Goal: Information Seeking & Learning: Check status

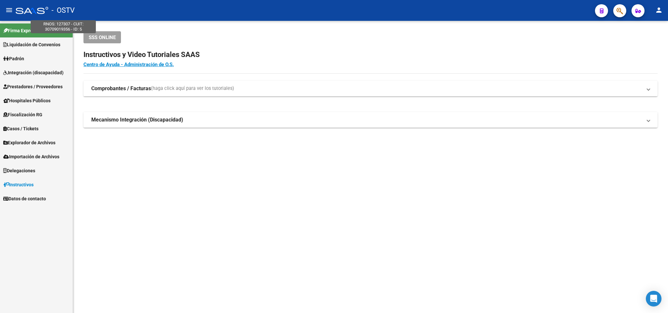
click at [65, 8] on span "- OSTV" at bounding box center [63, 10] width 23 height 14
click at [24, 59] on span "Padrón" at bounding box center [13, 58] width 21 height 7
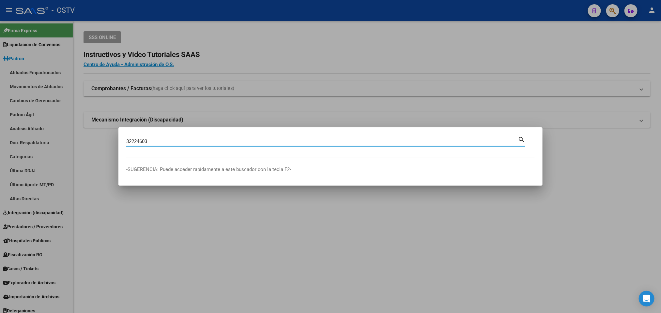
type input "32224603"
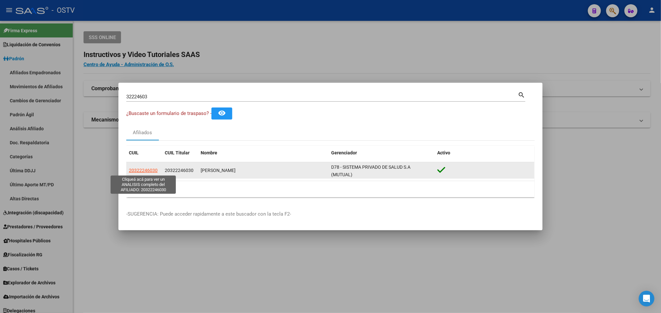
click at [148, 170] on span "20322246030" at bounding box center [143, 170] width 29 height 5
type textarea "20322246030"
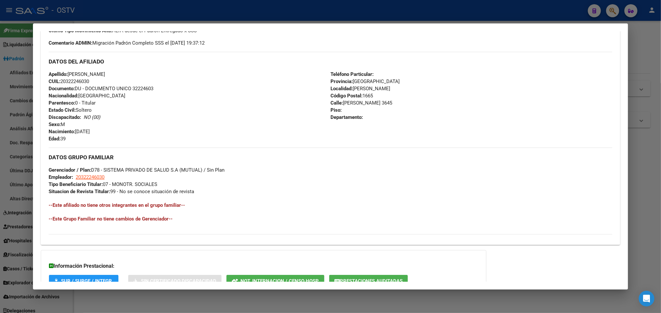
scroll to position [245, 0]
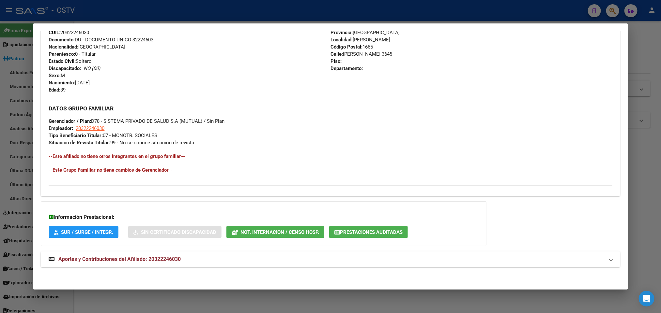
click at [131, 250] on div "DATOS PADRÓN ÁGIL: YEDRO ANGEL ADOLFO | ACTIVO | AFILIADO TITULAR Datos Persona…" at bounding box center [330, 42] width 579 height 465
click at [129, 259] on span "Aportes y Contribuciones del Afiliado: 20322246030" at bounding box center [119, 259] width 122 height 6
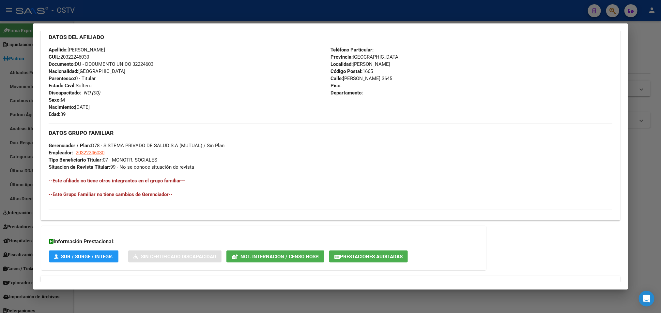
scroll to position [71, 0]
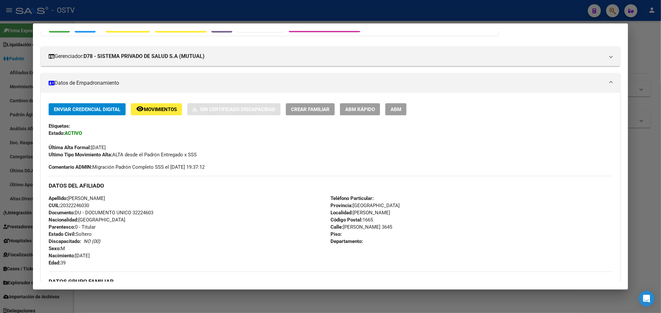
click at [0, 115] on div at bounding box center [330, 156] width 661 height 313
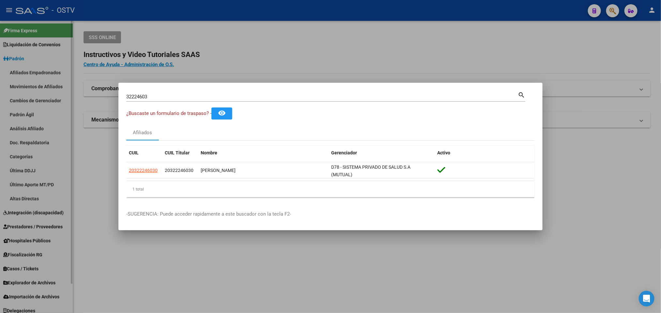
click at [0, 179] on div at bounding box center [330, 156] width 661 height 313
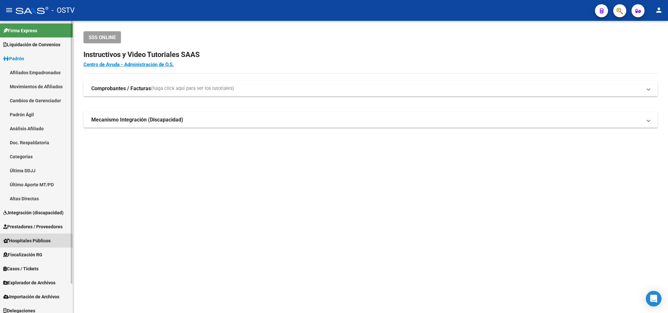
click at [40, 244] on span "Hospitales Públicos" at bounding box center [26, 240] width 47 height 7
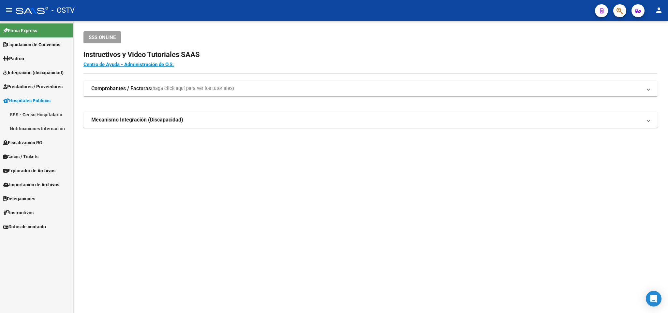
click at [18, 132] on link "Notificaciones Internación" at bounding box center [36, 129] width 73 height 14
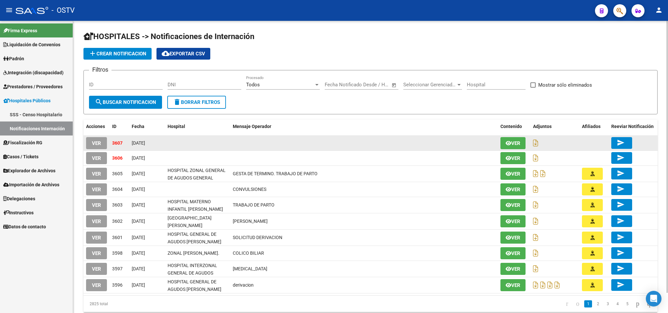
click at [96, 141] on span "VER" at bounding box center [96, 144] width 9 height 6
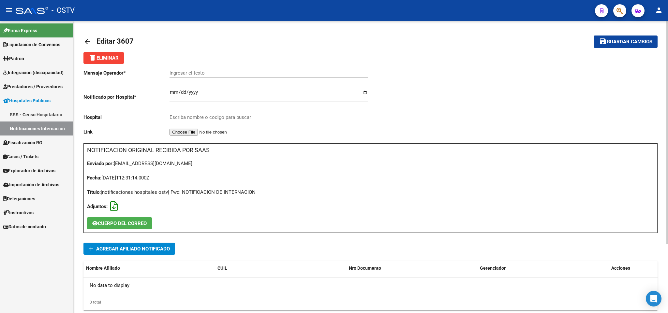
click at [112, 207] on icon at bounding box center [113, 206] width 7 height 0
click at [153, 253] on span "add Agregar Afiliado Notificado" at bounding box center [129, 249] width 81 height 12
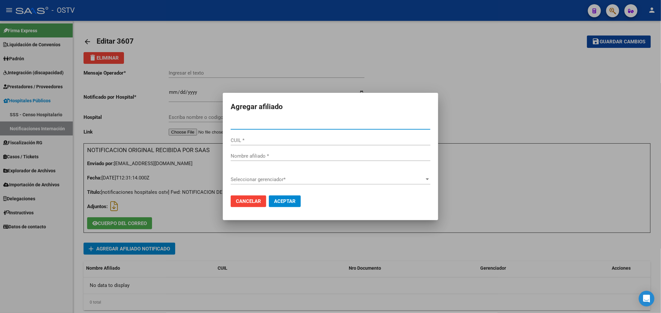
paste input "20322246030"
type input "32224603"
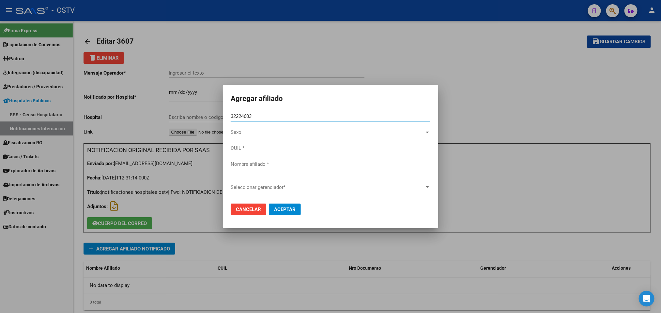
type input "20322246030"
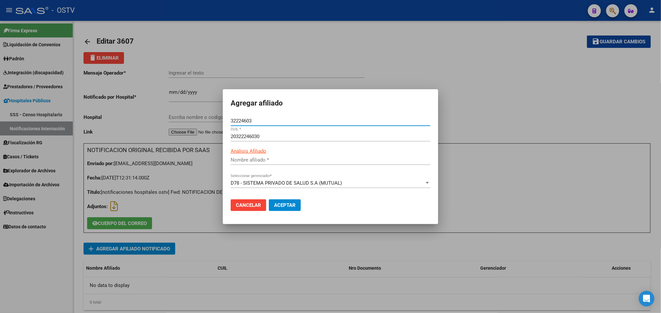
type input "32224603"
type input "YEDRO ANGEL ADOLFO"
click at [288, 203] on span "Aceptar" at bounding box center [285, 205] width 22 height 6
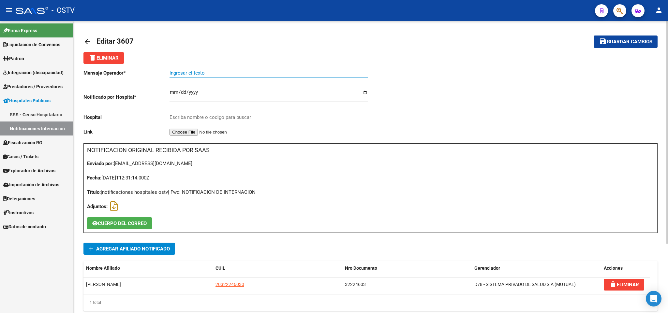
click at [229, 69] on div "Ingresar el texto" at bounding box center [269, 71] width 198 height 14
type input "convulciones"
click at [239, 115] on input "Escriba nombre o codigo para buscar" at bounding box center [269, 117] width 198 height 6
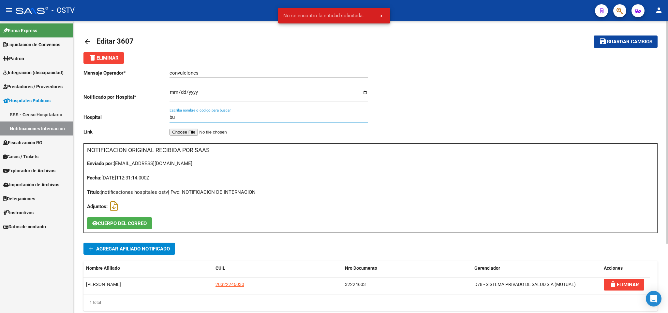
type input "b"
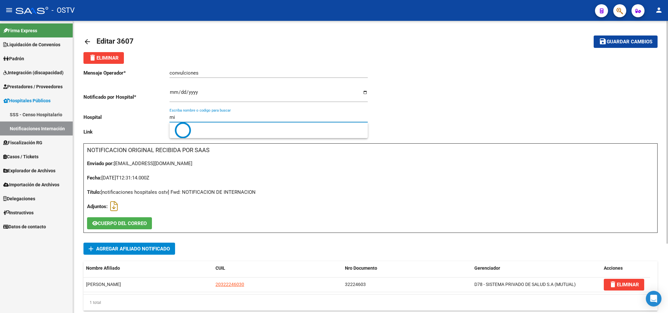
type input "m"
click at [604, 41] on mat-icon "save" at bounding box center [603, 41] width 8 height 8
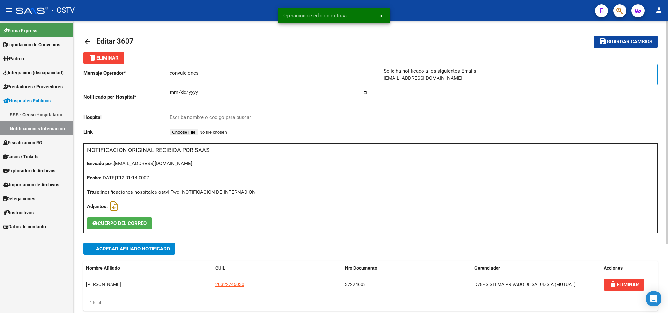
click at [85, 42] on mat-icon "arrow_back" at bounding box center [87, 42] width 8 height 8
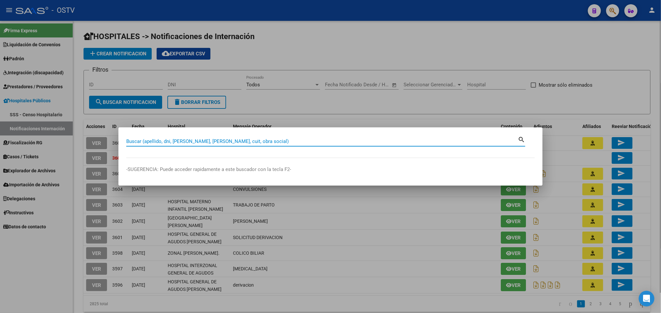
paste input "18159828"
type input "18159828"
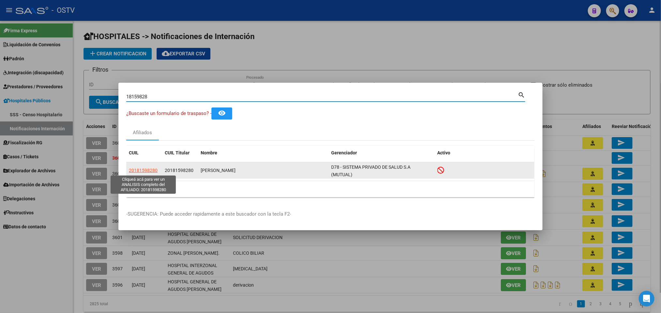
click at [151, 168] on span "20181598280" at bounding box center [143, 170] width 29 height 5
type textarea "20181598280"
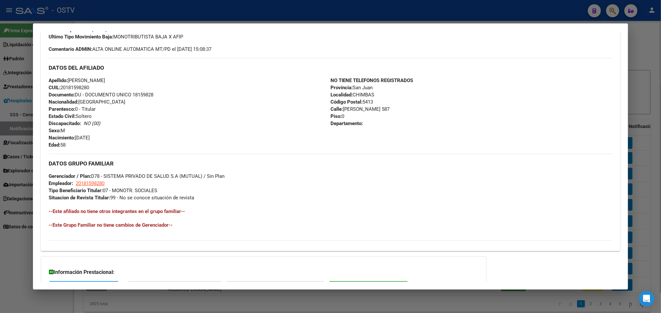
scroll to position [260, 0]
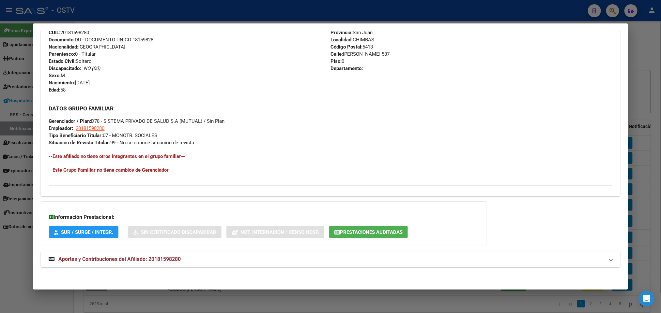
click at [166, 262] on span "Aportes y Contribuciones del Afiliado: 20181598280" at bounding box center [119, 259] width 122 height 6
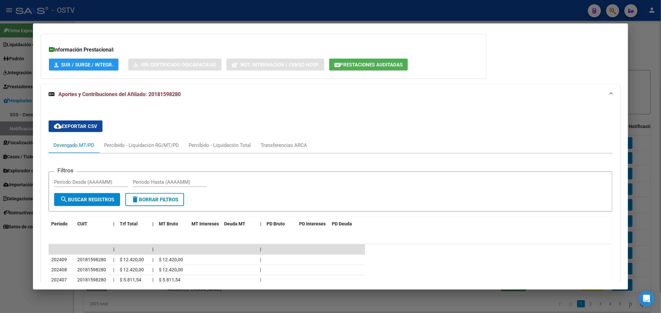
scroll to position [428, 0]
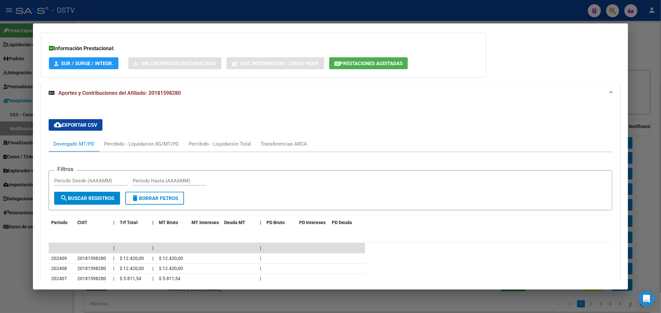
click at [0, 217] on div at bounding box center [330, 156] width 661 height 313
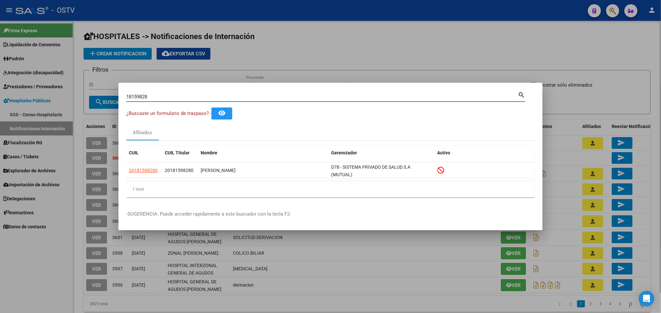
drag, startPoint x: 159, startPoint y: 100, endPoint x: 36, endPoint y: 98, distance: 123.3
click at [51, 97] on div "18159828 Buscar (apellido, dni, cuil, nro traspaso, cuit, obra social) search ¿…" at bounding box center [330, 156] width 661 height 313
paste input "2821855"
type input "28218558"
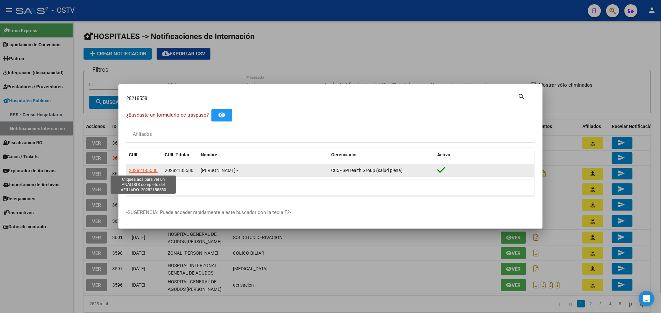
click at [144, 168] on span "20282185580" at bounding box center [143, 170] width 29 height 5
type textarea "20282185580"
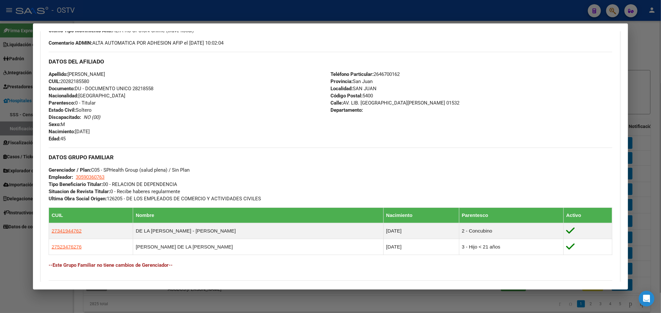
scroll to position [292, 0]
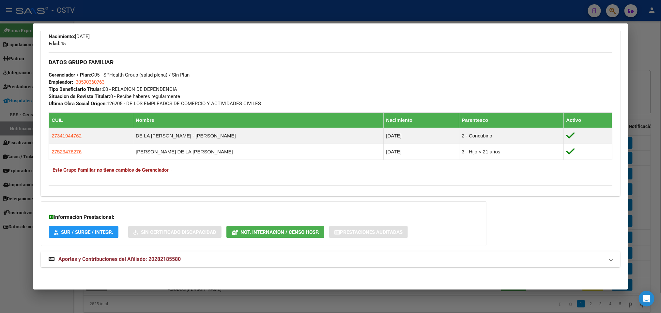
click at [174, 253] on mat-expansion-panel-header "Aportes y Contribuciones del Afiliado: 20282185580" at bounding box center [330, 260] width 579 height 16
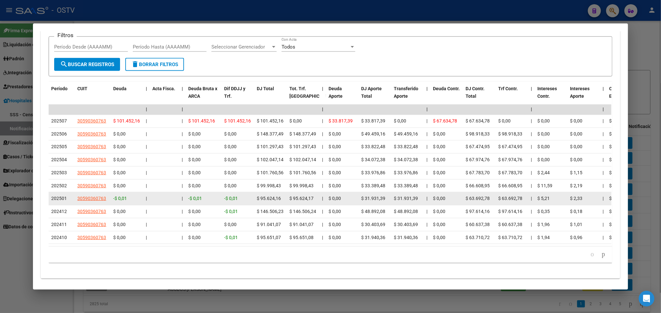
scroll to position [615, 0]
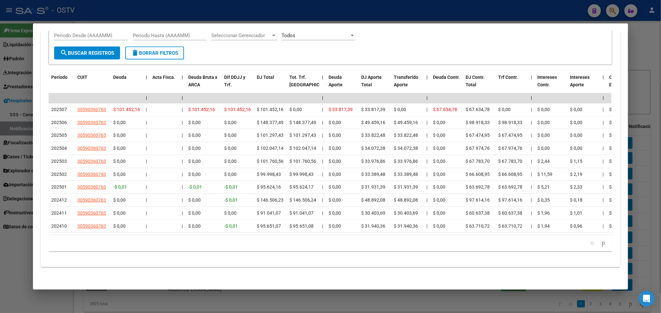
click at [0, 135] on div at bounding box center [330, 156] width 661 height 313
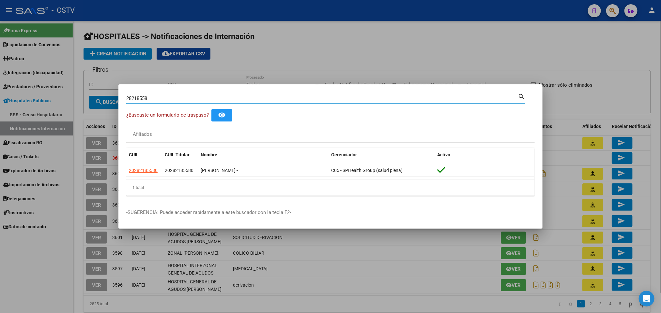
drag, startPoint x: 158, startPoint y: 100, endPoint x: 5, endPoint y: 115, distance: 153.4
click at [10, 114] on div "28218558 Buscar (apellido, dni, cuil, nro traspaso, cuit, obra social) search ¿…" at bounding box center [330, 156] width 661 height 313
paste input "34711725"
type input "34711725"
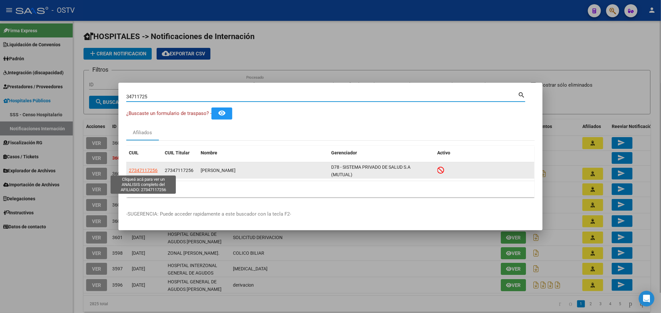
click at [142, 172] on span "27347117256" at bounding box center [143, 170] width 29 height 5
type textarea "27347117256"
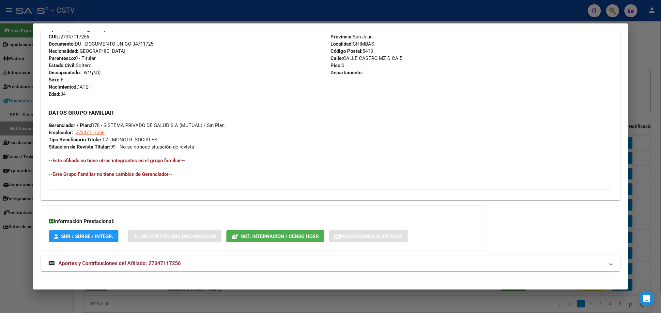
scroll to position [260, 0]
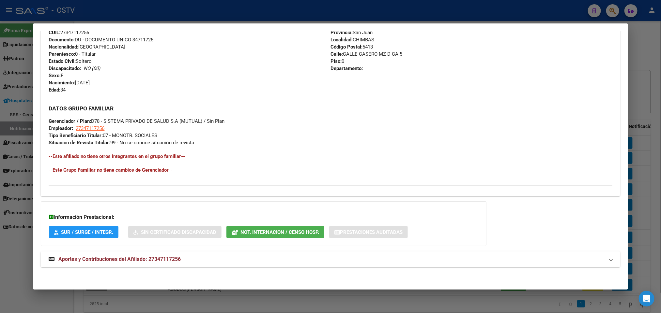
click at [166, 259] on span "Aportes y Contribuciones del Afiliado: 27347117256" at bounding box center [119, 259] width 122 height 6
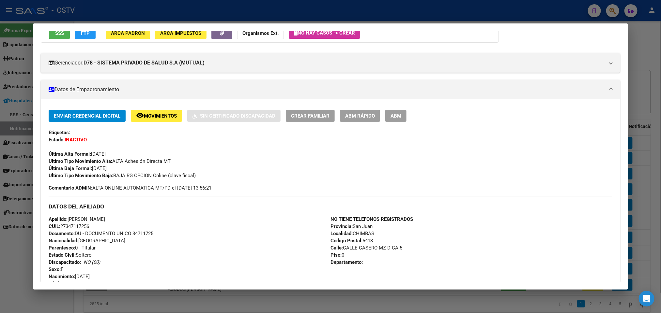
scroll to position [0, 0]
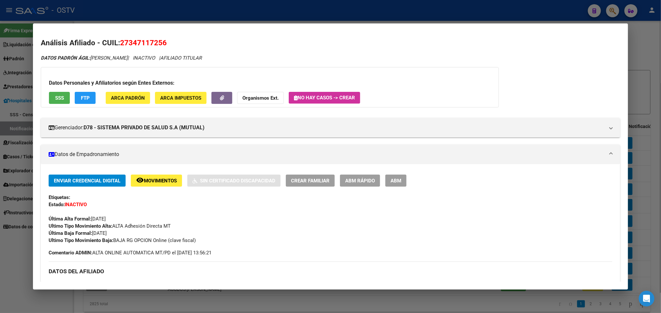
click at [55, 105] on div "Datos Personales y Afiliatorios según Entes Externos: SSS FTP ARCA Padrón ARCA …" at bounding box center [270, 87] width 458 height 40
click at [56, 99] on span "SSS" at bounding box center [59, 98] width 9 height 6
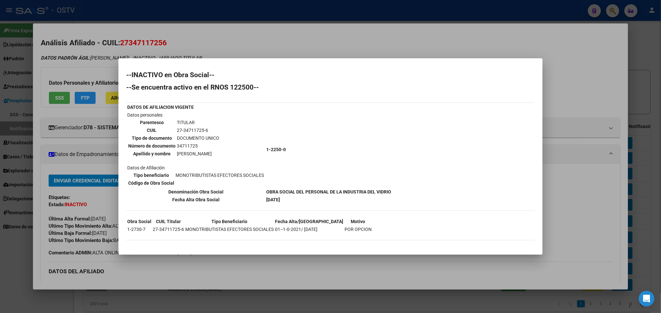
click at [0, 141] on div at bounding box center [330, 156] width 661 height 313
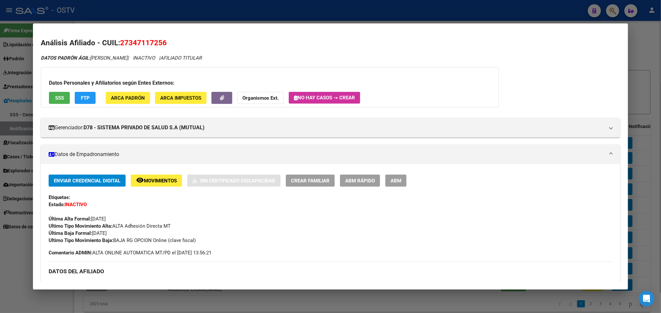
click at [0, 141] on div at bounding box center [330, 156] width 661 height 313
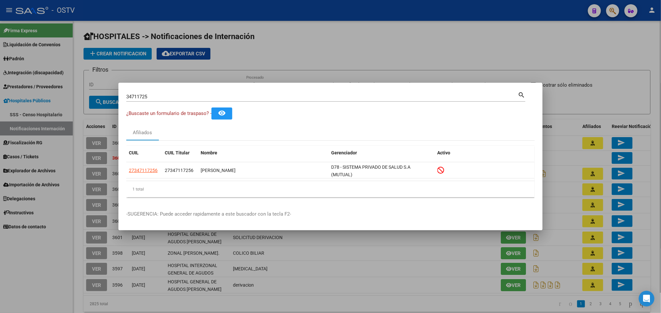
drag, startPoint x: 174, startPoint y: 100, endPoint x: 167, endPoint y: 98, distance: 7.8
click at [172, 100] on div "34711725 Buscar (apellido, dni, cuil, nro traspaso, cuit, obra social)" at bounding box center [321, 97] width 391 height 10
drag, startPoint x: 166, startPoint y: 97, endPoint x: 9, endPoint y: 95, distance: 156.5
click at [13, 95] on div "34711725 Buscar (apellido, dni, cuil, nro traspaso, cuit, obra social) search ¿…" at bounding box center [330, 156] width 661 height 313
paste input "8460279"
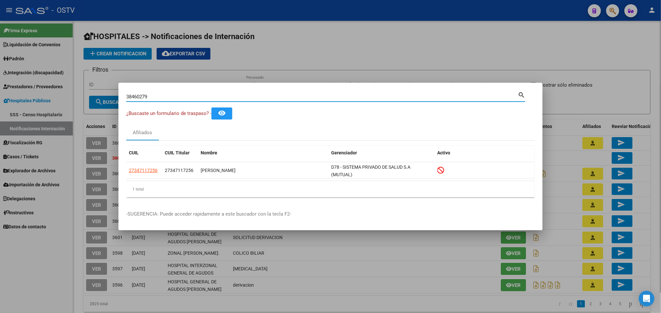
type input "38460279"
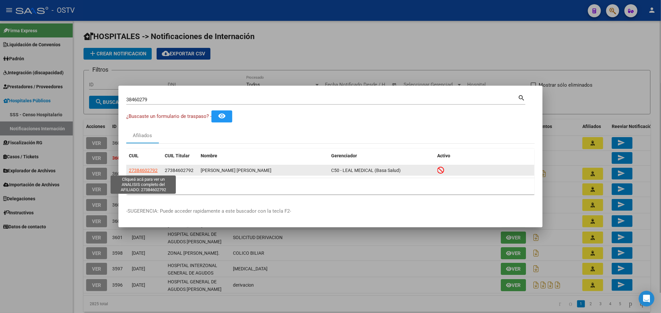
click at [148, 172] on span "27384602792" at bounding box center [143, 170] width 29 height 5
type textarea "27384602792"
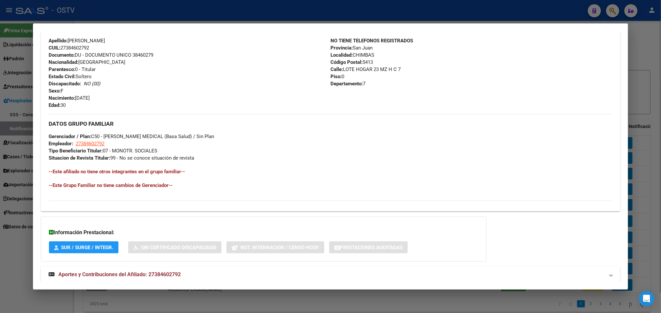
scroll to position [260, 0]
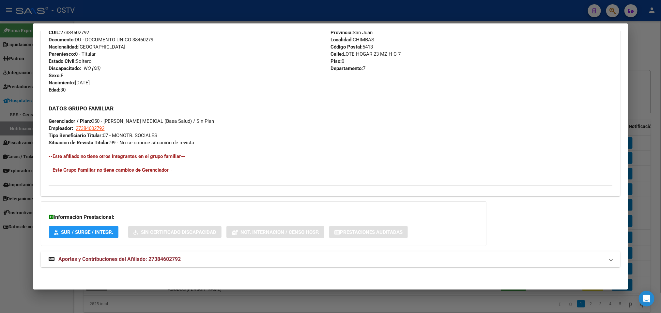
click at [114, 261] on span "Aportes y Contribuciones del Afiliado: 27384602792" at bounding box center [119, 259] width 122 height 6
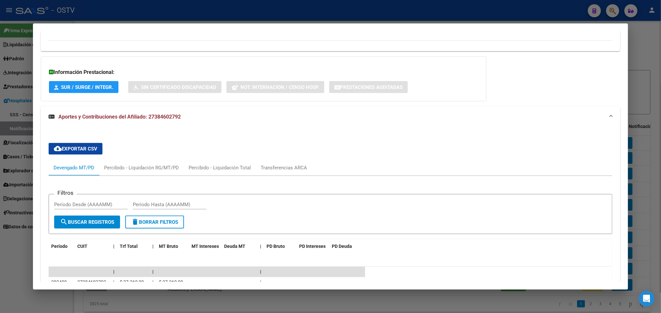
scroll to position [250, 0]
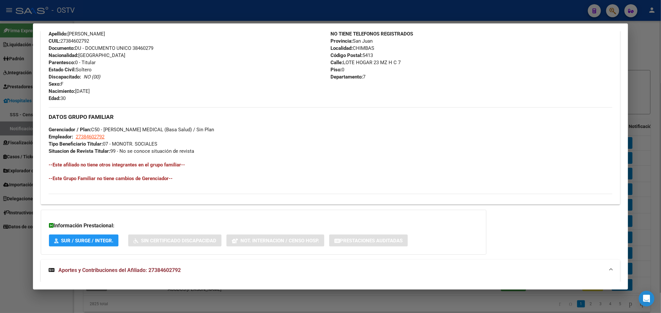
click at [0, 165] on div at bounding box center [330, 156] width 661 height 313
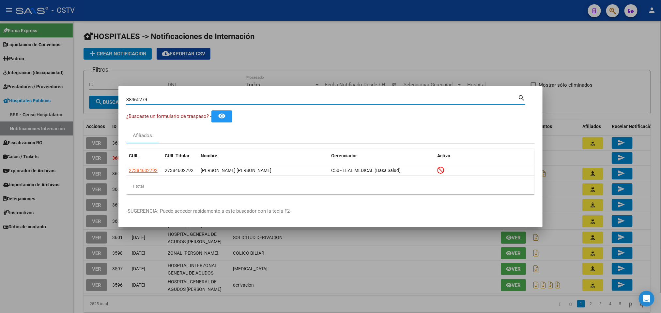
drag, startPoint x: 157, startPoint y: 99, endPoint x: 0, endPoint y: 135, distance: 160.9
click at [0, 135] on div "38460279 Buscar (apellido, dni, cuil, nro traspaso, cuit, obra social) search ¿…" at bounding box center [330, 156] width 661 height 313
paste input "9956614"
type input "39956614"
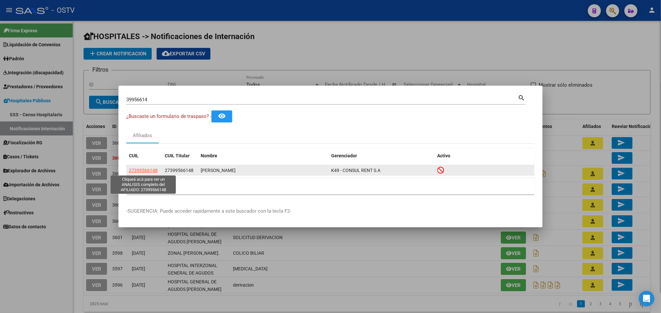
click at [133, 172] on span "27399566148" at bounding box center [143, 170] width 29 height 5
type textarea "27399566148"
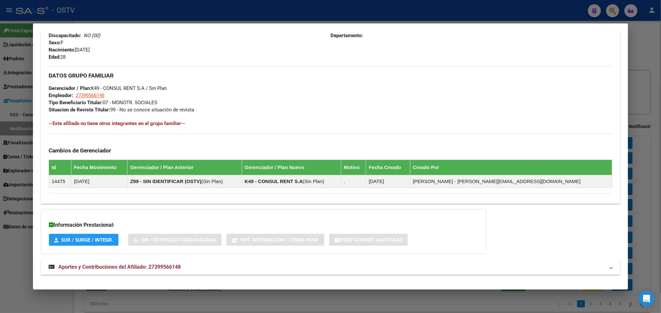
scroll to position [293, 0]
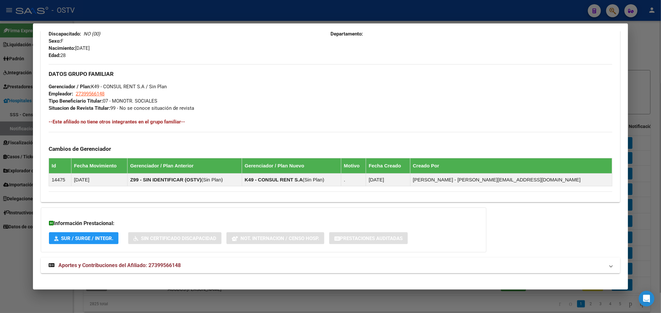
click at [150, 270] on strong "Aportes y Contribuciones del Afiliado: 27399566148" at bounding box center [115, 266] width 132 height 8
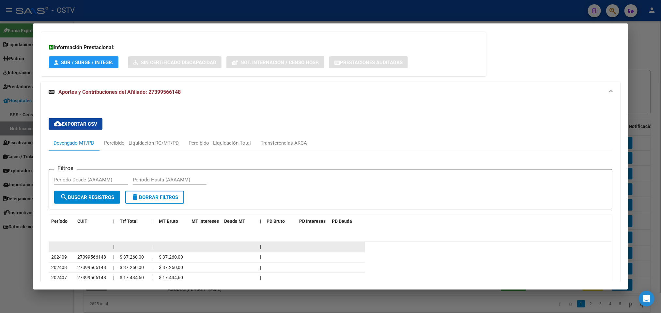
scroll to position [518, 0]
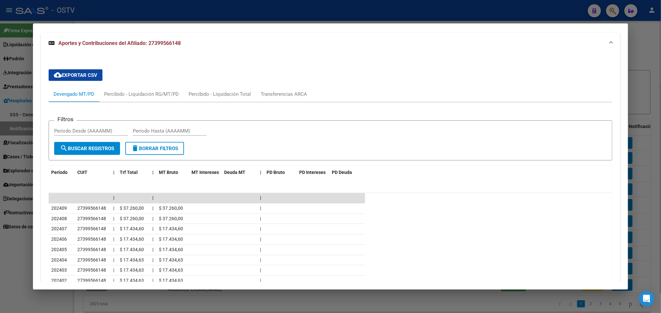
click at [0, 131] on div at bounding box center [330, 156] width 661 height 313
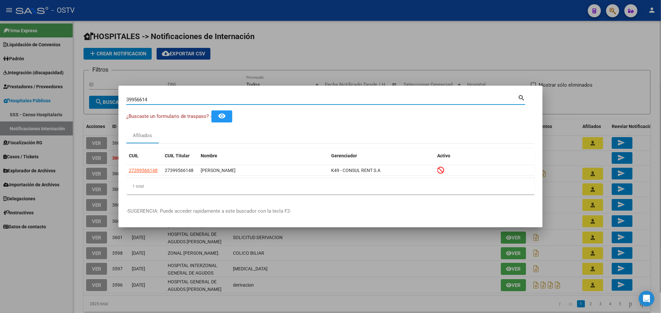
drag, startPoint x: 151, startPoint y: 101, endPoint x: 0, endPoint y: 95, distance: 151.1
click at [24, 95] on div "39956614 Buscar (apellido, dni, cuil, nro traspaso, cuit, obra social) search ¿…" at bounding box center [330, 156] width 661 height 313
paste input "40266029"
type input "40266029"
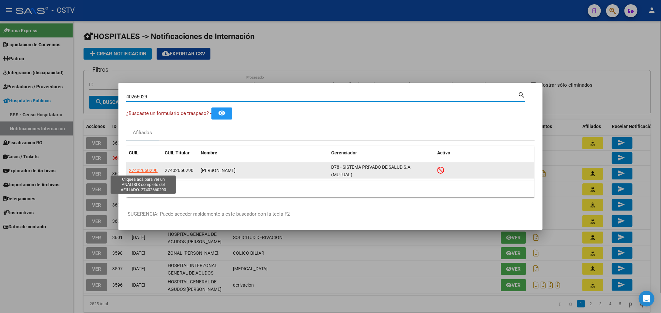
click at [151, 170] on span "27402660290" at bounding box center [143, 170] width 29 height 5
type textarea "27402660290"
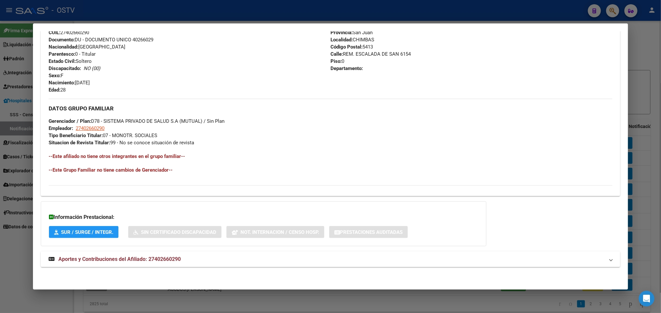
scroll to position [260, 0]
drag, startPoint x: 145, startPoint y: 264, endPoint x: 144, endPoint y: 256, distance: 8.5
click at [143, 264] on mat-expansion-panel-header "Aportes y Contribuciones del Afiliado: 27402660290" at bounding box center [330, 260] width 579 height 16
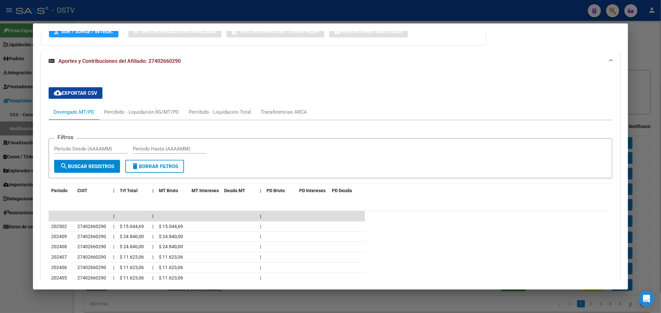
scroll to position [477, 0]
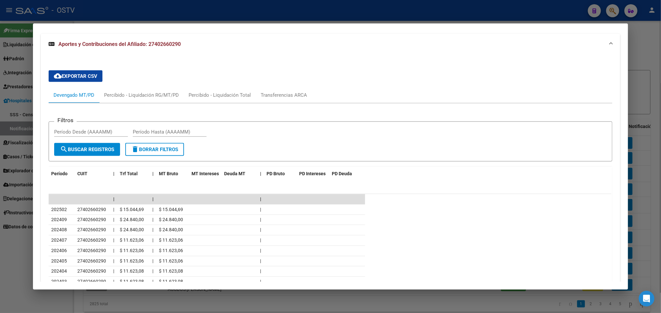
click at [0, 71] on div at bounding box center [330, 156] width 661 height 313
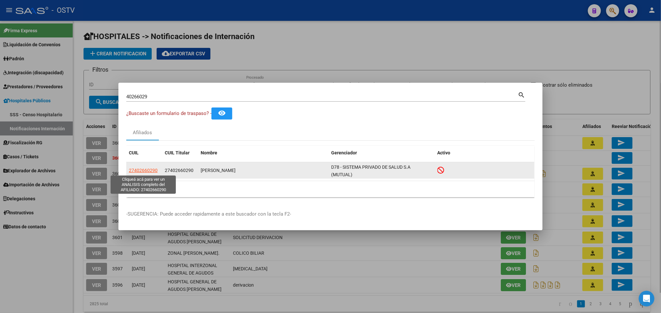
click at [147, 168] on span "27402660290" at bounding box center [143, 170] width 29 height 5
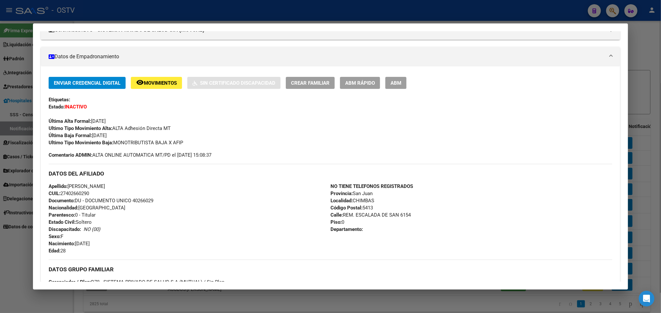
scroll to position [260, 0]
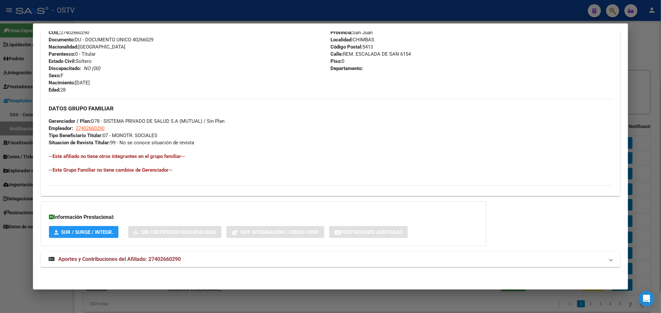
click at [169, 262] on strong "Aportes y Contribuciones del Afiliado: 27402660290" at bounding box center [115, 260] width 132 height 8
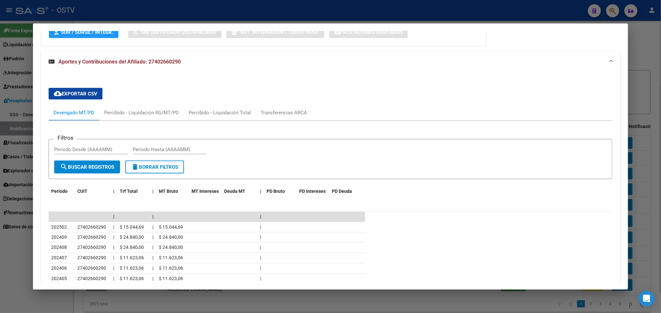
scroll to position [477, 0]
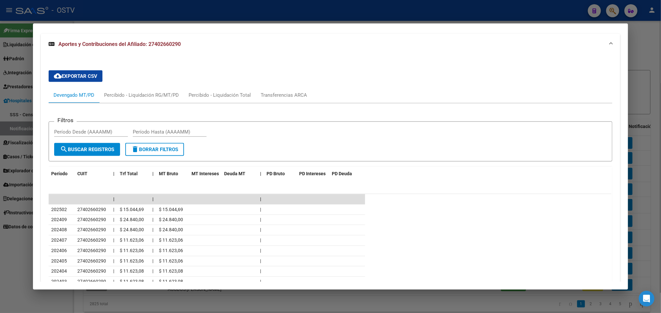
click at [0, 247] on div at bounding box center [330, 156] width 661 height 313
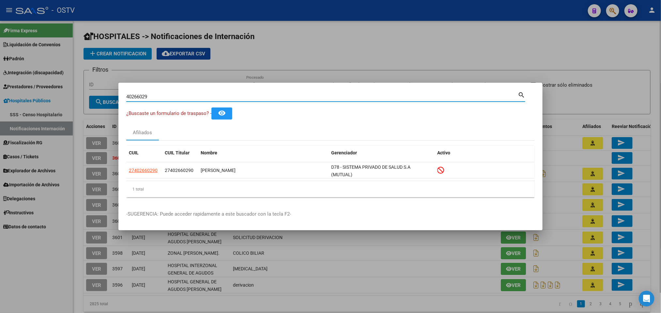
drag, startPoint x: 161, startPoint y: 97, endPoint x: 0, endPoint y: 95, distance: 160.8
click at [0, 95] on div "40266029 Buscar (apellido, dni, cuil, nro traspaso, cuit, obra social) search ¿…" at bounding box center [330, 156] width 661 height 313
paste input "698886"
type input "40698886"
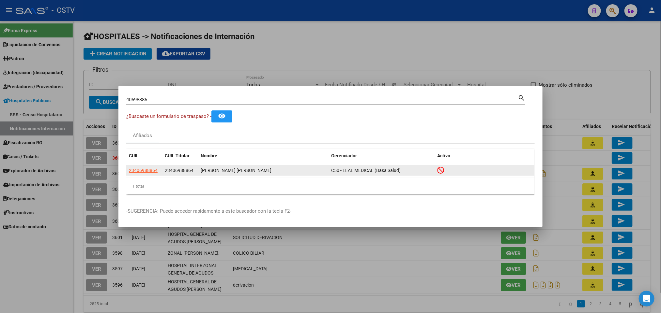
drag, startPoint x: 140, startPoint y: 166, endPoint x: 135, endPoint y: 168, distance: 5.3
click at [139, 166] on datatable-body-cell "23406988864" at bounding box center [144, 170] width 36 height 10
click at [135, 169] on span "23406988864" at bounding box center [143, 170] width 29 height 5
type textarea "23406988864"
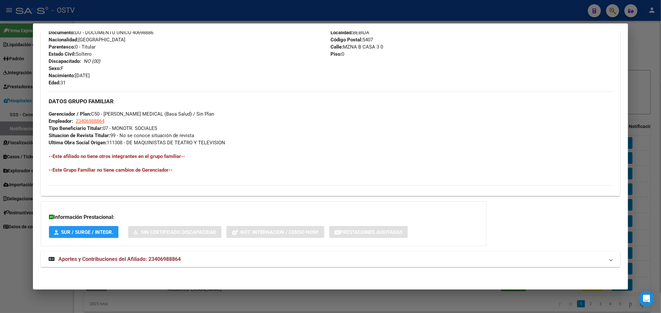
click at [126, 261] on span "Aportes y Contribuciones del Afiliado: 23406988864" at bounding box center [119, 259] width 122 height 6
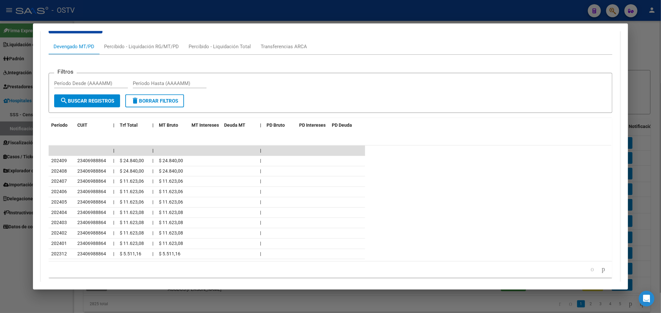
scroll to position [533, 0]
click at [0, 180] on div at bounding box center [330, 156] width 661 height 313
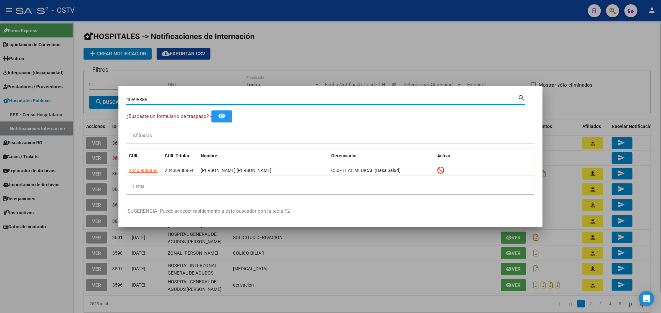
drag, startPoint x: 158, startPoint y: 98, endPoint x: 63, endPoint y: 94, distance: 95.9
click at [63, 94] on div "40698886 Buscar (apellido, dni, cuil, nro traspaso, cuit, obra social) search ¿…" at bounding box center [330, 156] width 661 height 313
paste input "1909418"
type input "41909418"
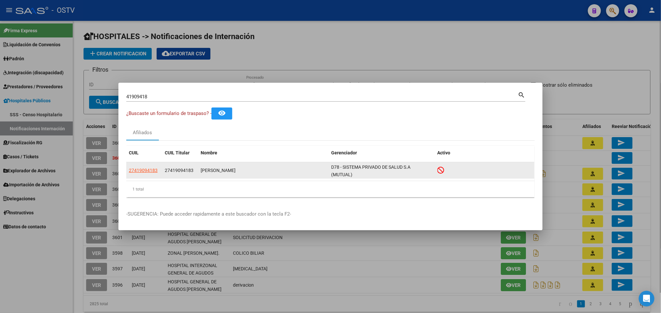
click at [133, 167] on app-link-go-to "27419094183" at bounding box center [143, 170] width 29 height 7
click at [137, 170] on span "27419094183" at bounding box center [143, 170] width 29 height 5
type textarea "27419094183"
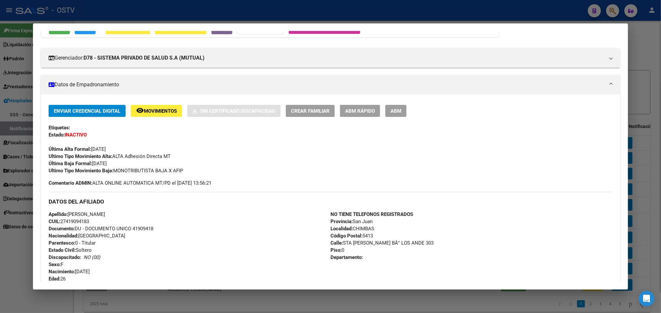
scroll to position [0, 0]
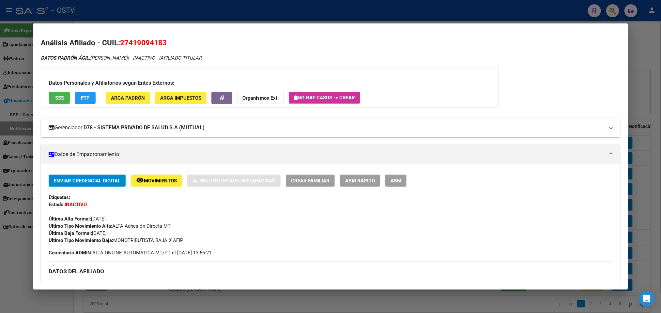
click at [97, 134] on mat-expansion-panel-header "Gerenciador: D78 - SISTEMA PRIVADO DE SALUD S.A (MUTUAL)" at bounding box center [330, 128] width 579 height 20
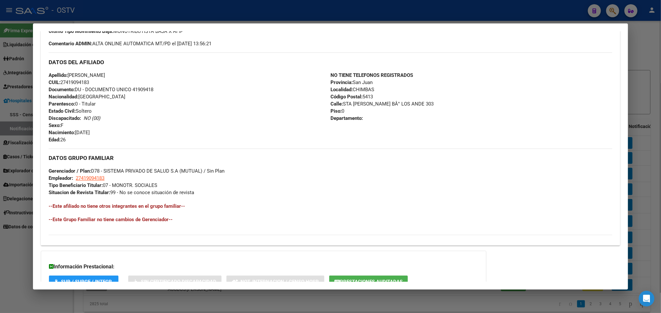
scroll to position [393, 0]
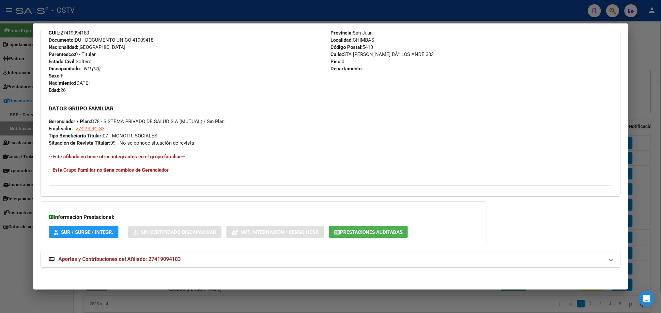
click at [125, 264] on mat-expansion-panel-header "Aportes y Contribuciones del Afiliado: 27419094183" at bounding box center [330, 260] width 579 height 16
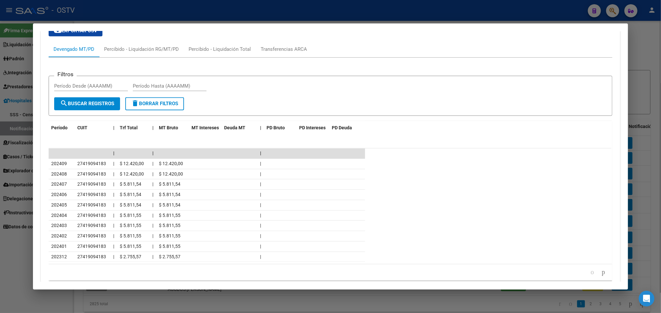
scroll to position [659, 0]
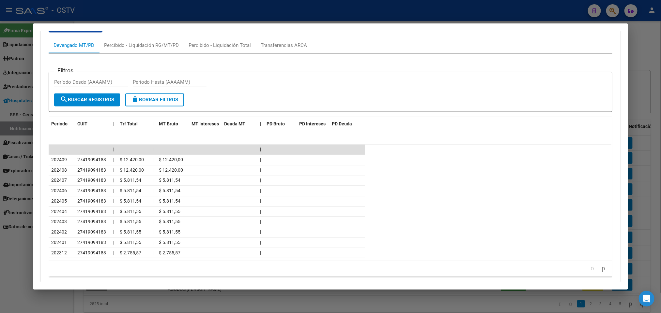
click at [0, 120] on div at bounding box center [330, 156] width 661 height 313
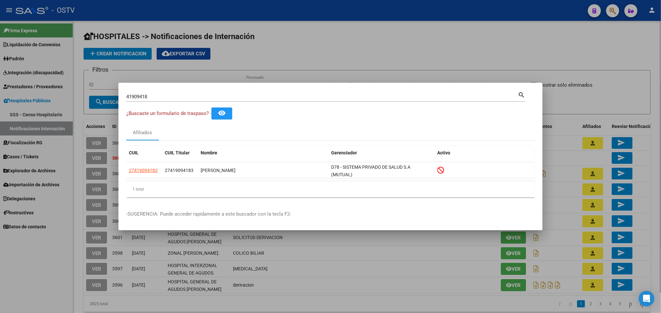
drag, startPoint x: 153, startPoint y: 97, endPoint x: 21, endPoint y: 97, distance: 132.1
click at [22, 97] on div "41909418 Buscar (apellido, dni, cuil, nro traspaso, cuit, obra social) search ¿…" at bounding box center [330, 156] width 661 height 313
paste input "5546173"
type input "45546173"
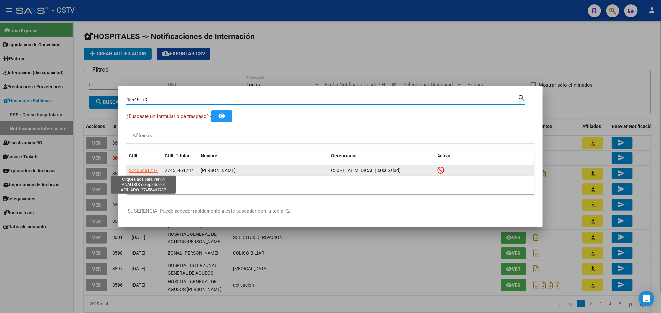
click at [146, 170] on span "27455461737" at bounding box center [143, 170] width 29 height 5
type textarea "27455461737"
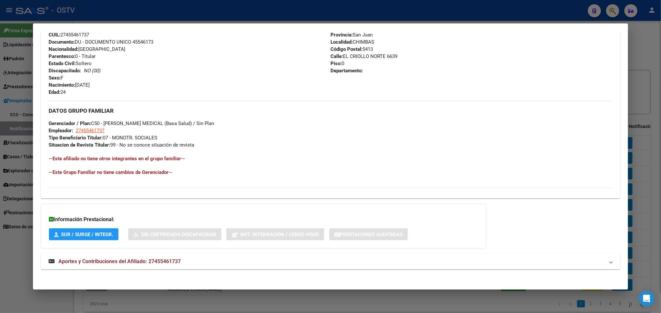
scroll to position [260, 0]
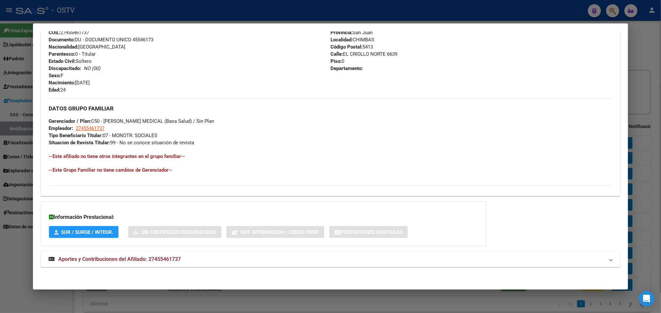
click at [185, 253] on mat-expansion-panel-header "Aportes y Contribuciones del Afiliado: 27455461737" at bounding box center [330, 260] width 579 height 16
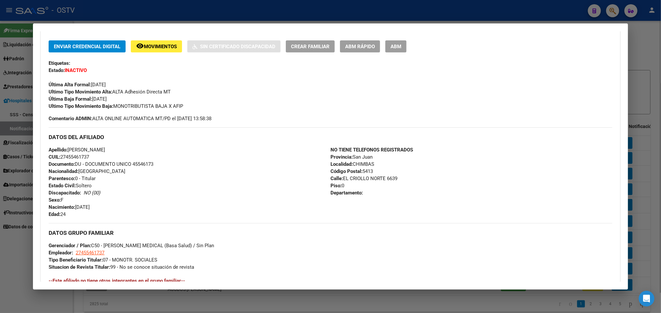
scroll to position [37, 0]
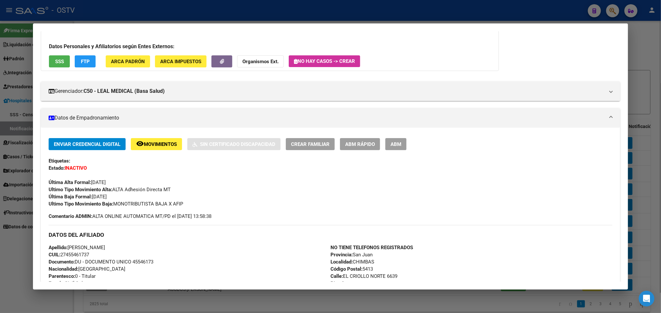
click at [0, 134] on div at bounding box center [330, 156] width 661 height 313
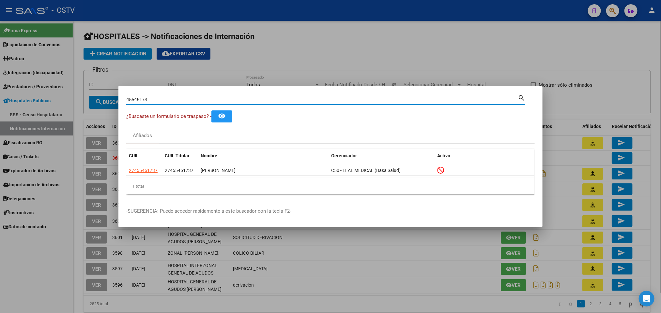
drag, startPoint x: 153, startPoint y: 101, endPoint x: 28, endPoint y: 102, distance: 124.9
click at [29, 102] on div "45546173 Buscar (apellido, dni, cuil, nro traspaso, cuit, obra social) search ¿…" at bounding box center [330, 156] width 661 height 313
paste input "634951"
type input "45634951"
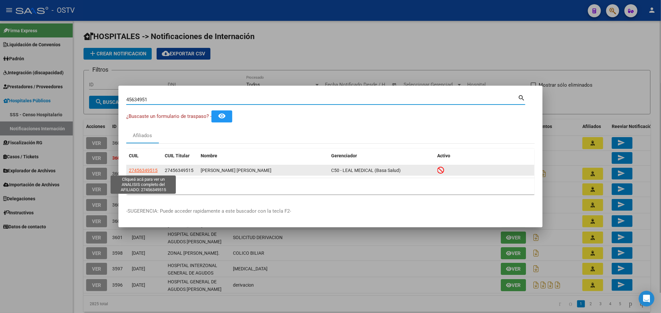
click at [137, 172] on span "27456349515" at bounding box center [143, 170] width 29 height 5
type textarea "27456349515"
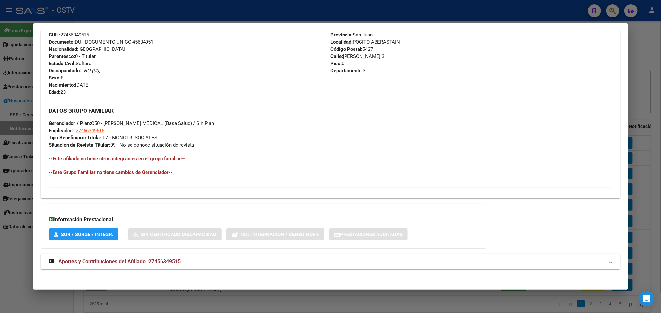
scroll to position [260, 0]
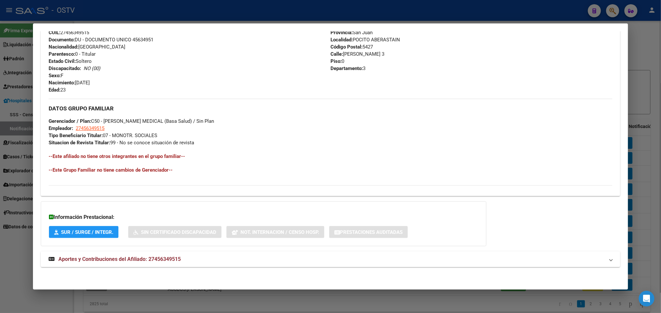
click at [170, 252] on mat-expansion-panel-header "Aportes y Contribuciones del Afiliado: 27456349515" at bounding box center [330, 260] width 579 height 16
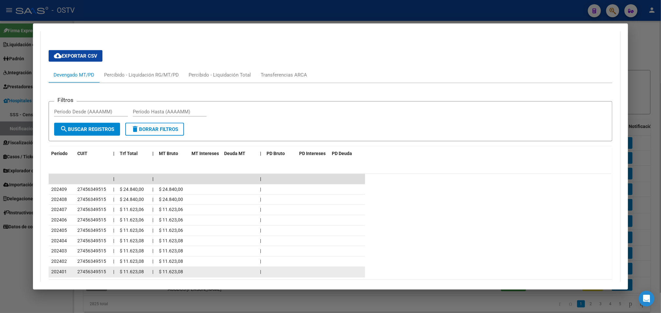
scroll to position [544, 0]
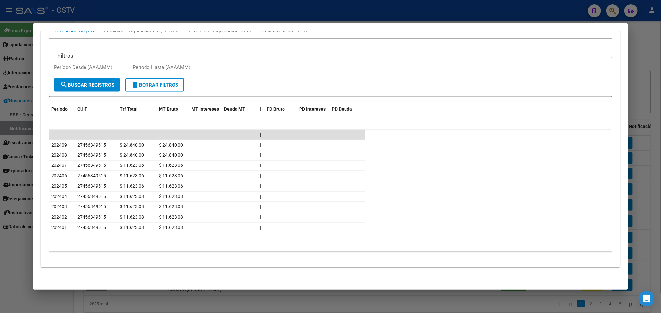
click at [1, 164] on div at bounding box center [330, 156] width 661 height 313
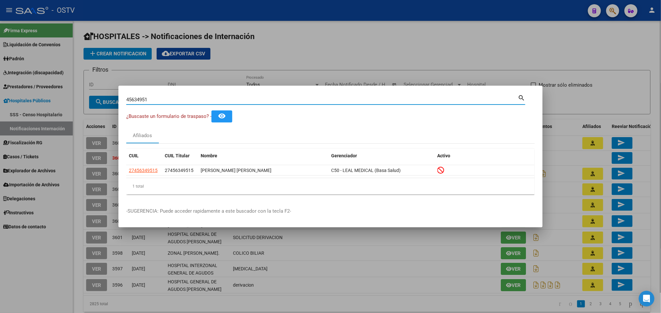
drag, startPoint x: 163, startPoint y: 99, endPoint x: 84, endPoint y: 96, distance: 79.3
click at [90, 96] on div "45634951 Buscar (apellido, dni, cuil, nro traspaso, cuit, obra social) search ¿…" at bounding box center [330, 156] width 661 height 313
paste input "7046662"
type input "47046662"
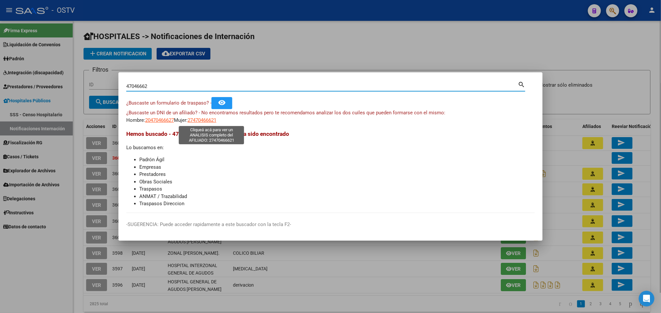
click at [211, 118] on span "27470466621" at bounding box center [201, 120] width 29 height 6
type textarea "27470466621"
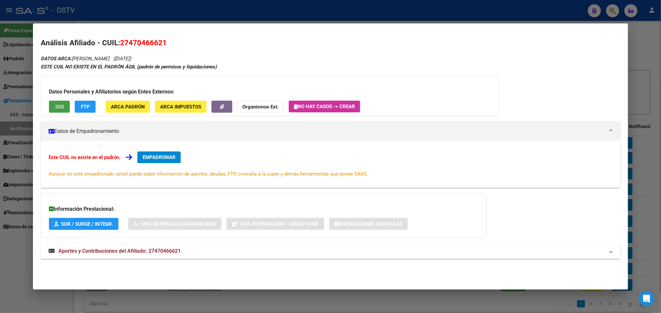
click at [55, 108] on span "SSS" at bounding box center [59, 107] width 9 height 6
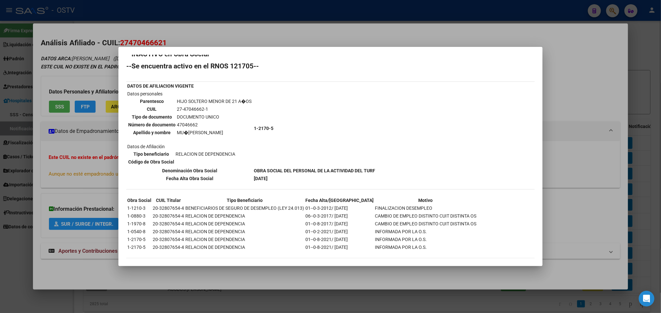
scroll to position [13, 0]
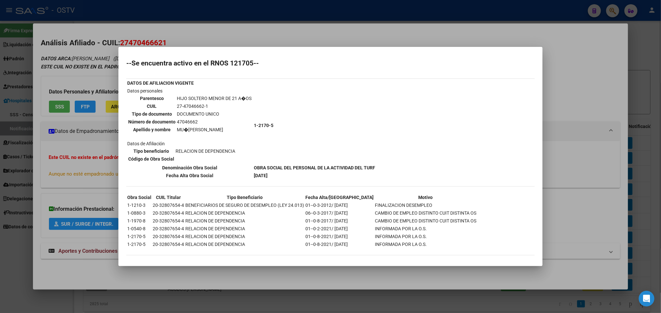
drag, startPoint x: 249, startPoint y: 31, endPoint x: 246, endPoint y: 7, distance: 23.7
click at [249, 31] on div at bounding box center [330, 156] width 661 height 313
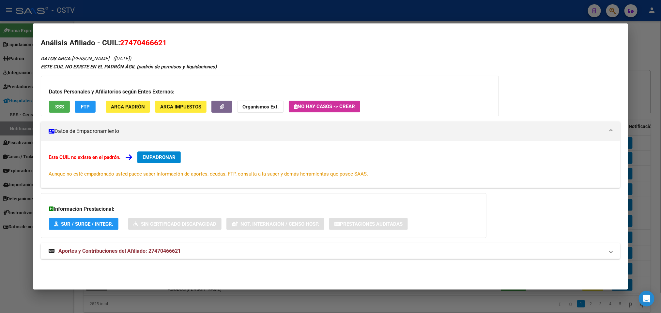
click at [246, 5] on div at bounding box center [330, 156] width 661 height 313
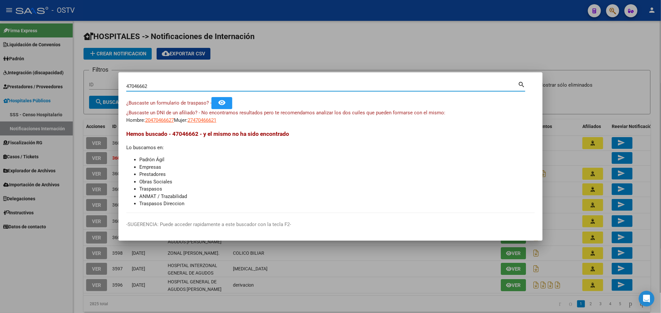
drag, startPoint x: 172, startPoint y: 83, endPoint x: 0, endPoint y: 121, distance: 176.1
click at [0, 116] on div "47046662 Buscar (apellido, dni, cuil, nro traspaso, cuit, obra social) search ¿…" at bounding box center [330, 156] width 661 height 313
paste input "1598064"
type input "41598064"
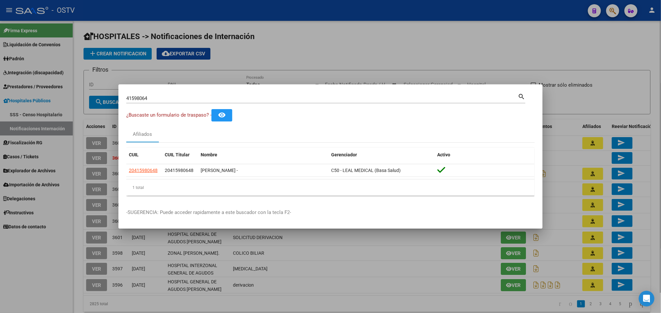
click at [272, 40] on div at bounding box center [330, 156] width 661 height 313
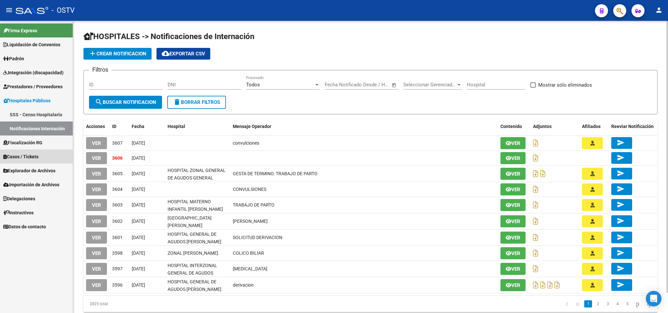
click at [30, 151] on link "Casos / Tickets" at bounding box center [36, 157] width 73 height 14
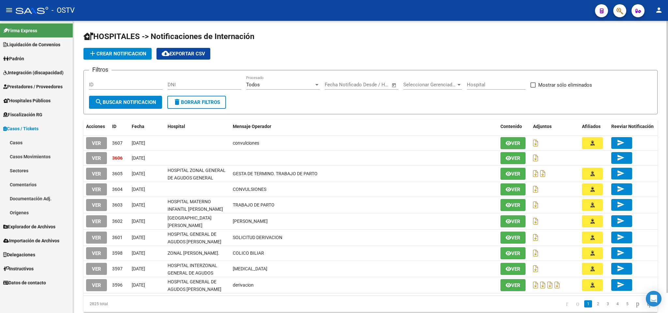
click at [35, 140] on link "Casos" at bounding box center [36, 143] width 73 height 14
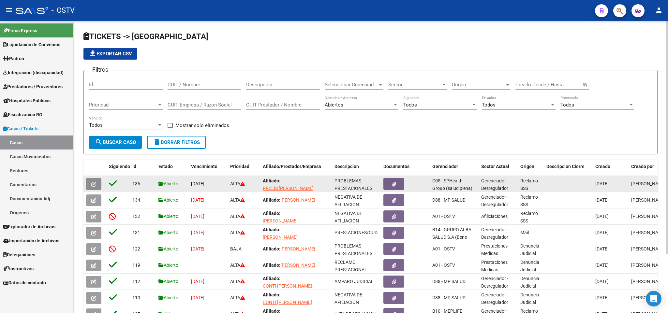
click at [97, 184] on button "button" at bounding box center [93, 184] width 15 height 12
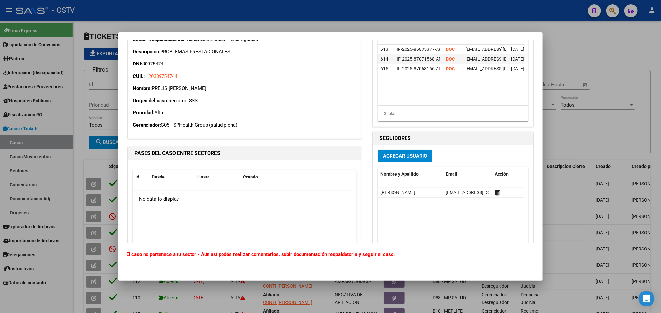
scroll to position [127, 0]
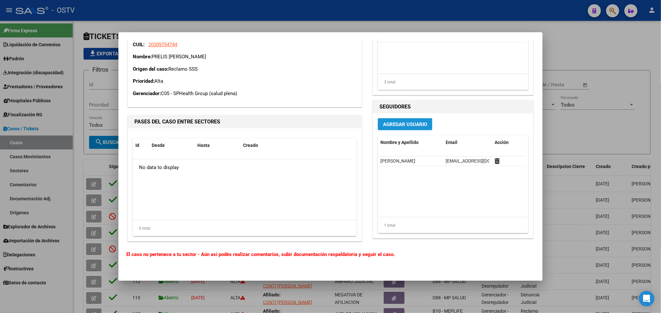
click at [402, 127] on span "Agregar Usuario" at bounding box center [405, 125] width 44 height 6
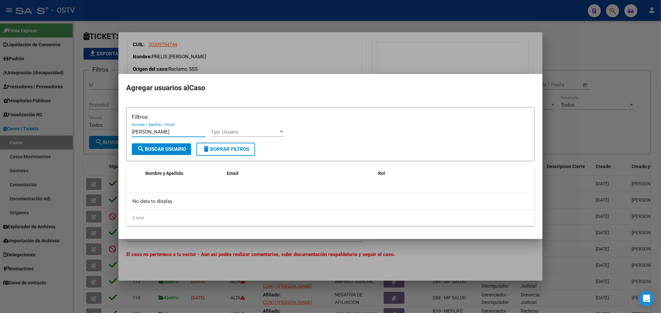
type input "mariela"
click at [265, 62] on div at bounding box center [330, 156] width 661 height 313
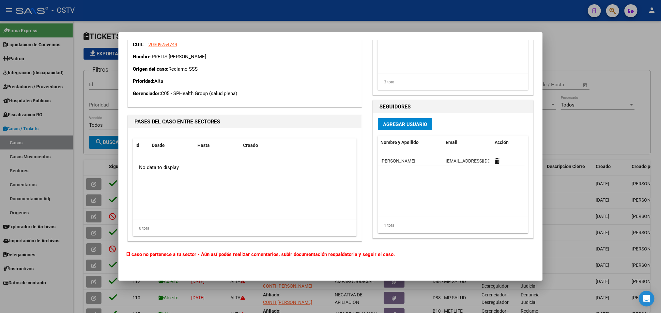
scroll to position [0, 0]
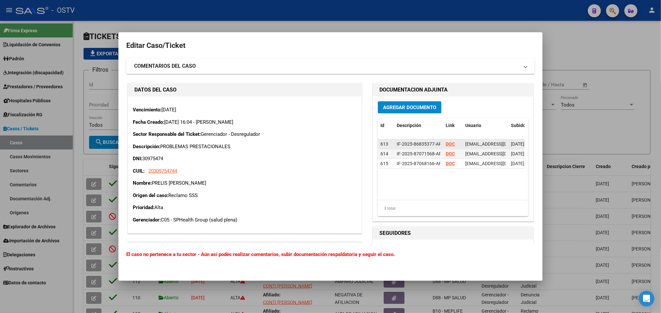
click at [446, 142] on strong "DOC" at bounding box center [449, 144] width 9 height 5
click at [446, 154] on strong "DOC" at bounding box center [449, 153] width 9 height 5
click at [445, 156] on strong "DOC" at bounding box center [449, 153] width 9 height 5
click at [449, 143] on strong "DOC" at bounding box center [449, 144] width 9 height 5
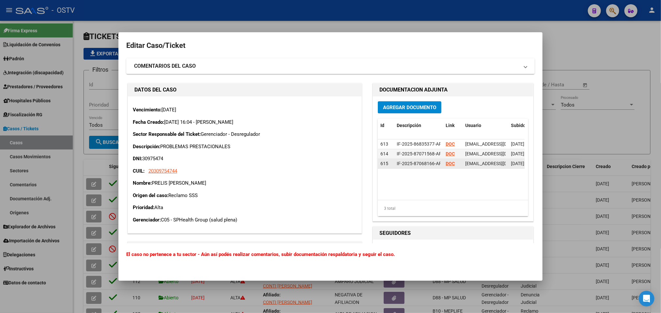
click at [447, 162] on strong "DOC" at bounding box center [449, 163] width 9 height 5
drag, startPoint x: 214, startPoint y: 185, endPoint x: 154, endPoint y: 184, distance: 60.7
click at [154, 184] on p "Nombre: PRELIS FABIO EMMANUEL" at bounding box center [245, 183] width 224 height 7
copy p "PRELIS FABIO EMMANUEL"
click at [92, 67] on div at bounding box center [330, 156] width 661 height 313
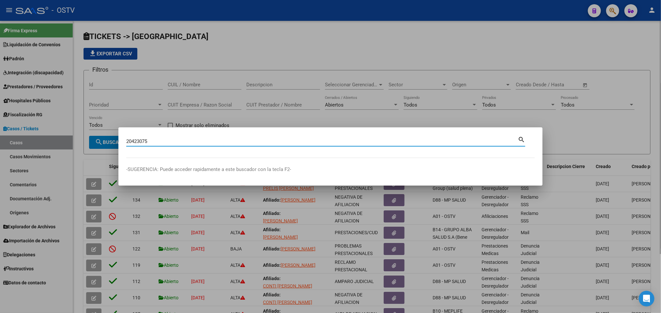
type input "20423075"
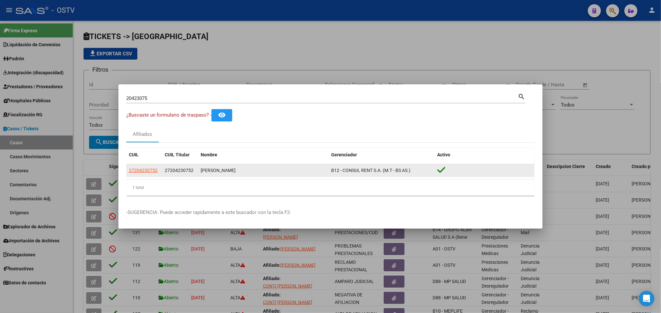
click at [144, 167] on app-link-go-to "27204230752" at bounding box center [143, 170] width 29 height 7
click at [139, 170] on span "27204230752" at bounding box center [143, 170] width 29 height 5
type textarea "27204230752"
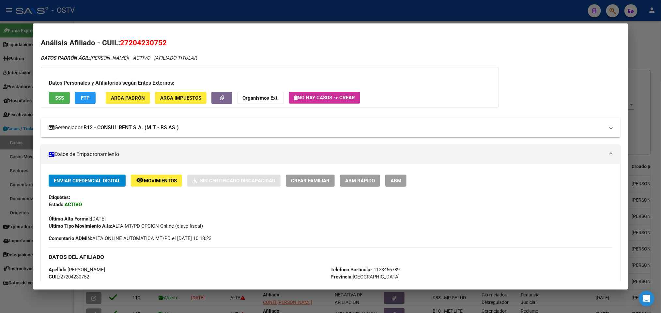
click at [262, 128] on mat-panel-title "Gerenciador: B12 - CONSUL RENT S.A. (M.T - BS AS.)" at bounding box center [326, 128] width 555 height 8
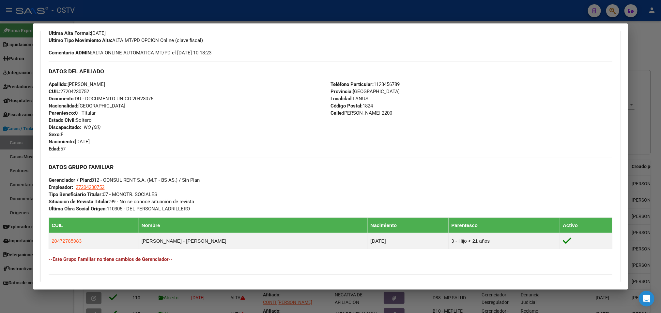
scroll to position [409, 0]
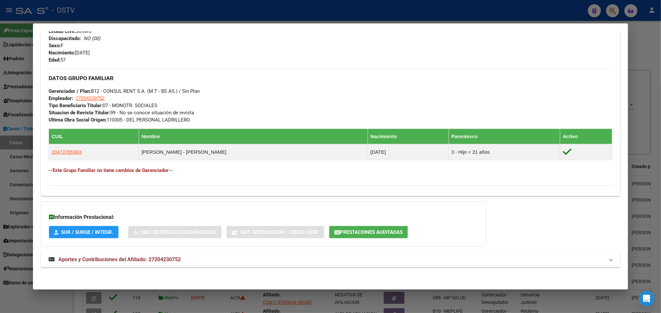
click at [201, 267] on mat-expansion-panel-header "Aportes y Contribuciones del Afiliado: 27204230752" at bounding box center [330, 260] width 579 height 16
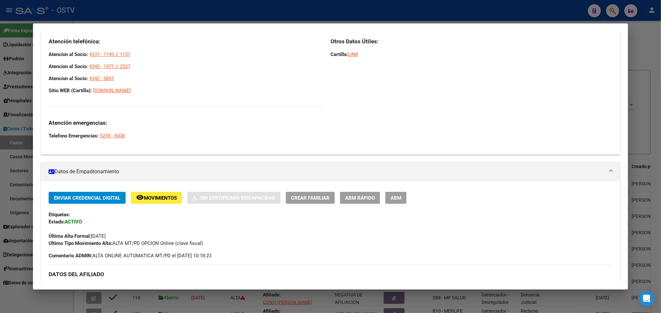
scroll to position [0, 0]
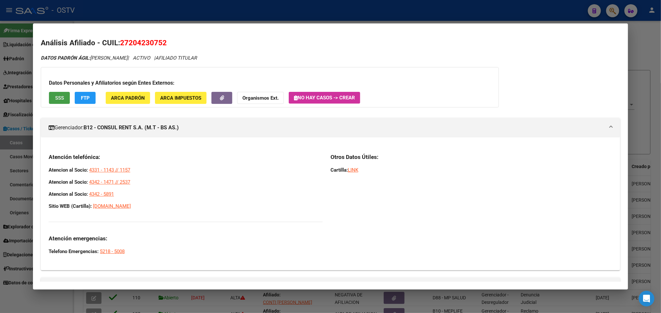
click at [55, 96] on span "SSS" at bounding box center [59, 98] width 9 height 6
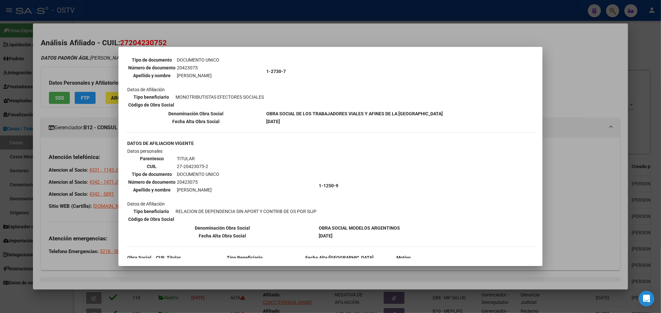
scroll to position [120, 0]
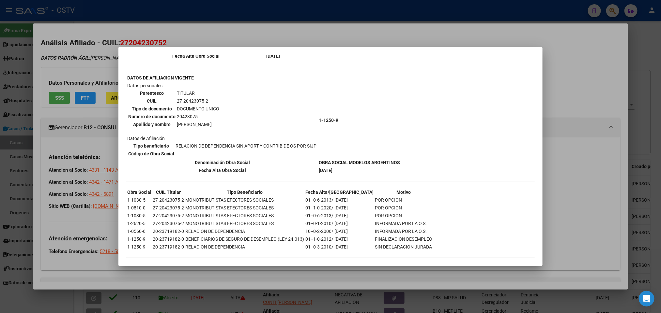
click at [603, 82] on div at bounding box center [330, 156] width 661 height 313
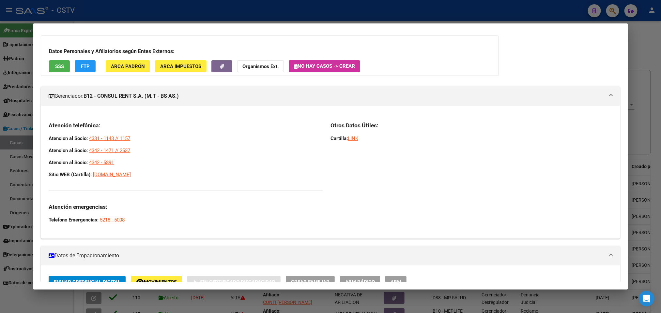
scroll to position [49, 0]
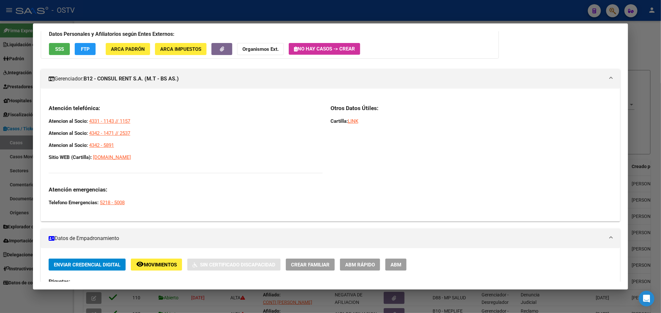
click at [0, 182] on div at bounding box center [330, 156] width 661 height 313
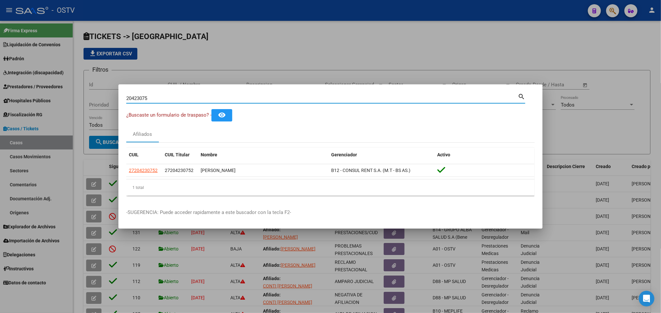
drag, startPoint x: 161, startPoint y: 98, endPoint x: 0, endPoint y: 155, distance: 171.2
click at [0, 154] on div "20423075 Buscar (apellido, dni, cuil, nro traspaso, cuit, obra social) search ¿…" at bounding box center [330, 156] width 661 height 313
type input "32637607"
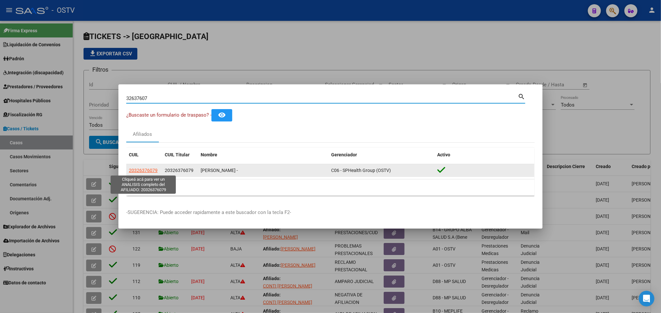
click at [145, 170] on span "20326376079" at bounding box center [143, 170] width 29 height 5
type textarea "20326376079"
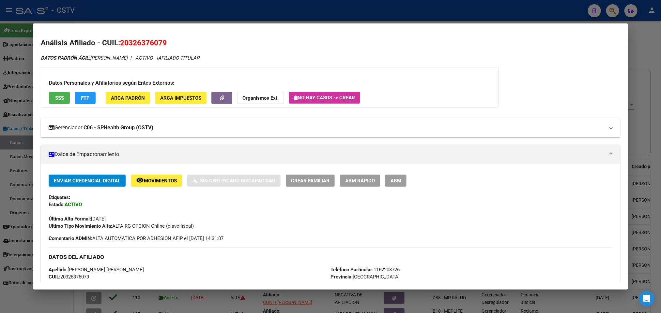
click at [164, 132] on mat-expansion-panel-header "Gerenciador: C06 - SPHealth Group (OSTV)" at bounding box center [330, 128] width 579 height 20
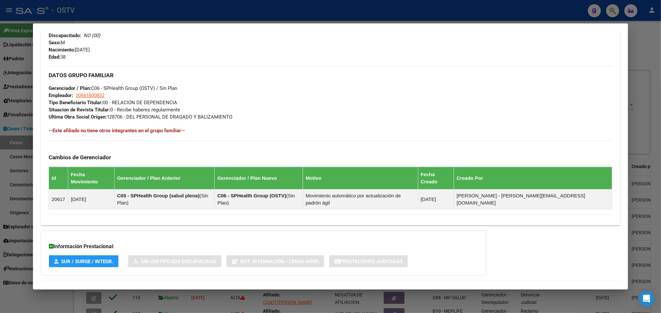
scroll to position [427, 0]
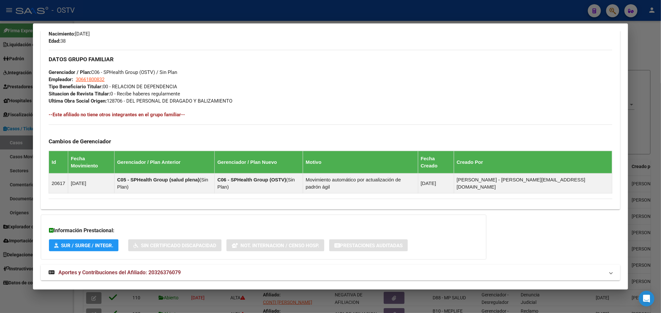
click at [189, 269] on mat-panel-title "Aportes y Contribuciones del Afiliado: 20326376079" at bounding box center [326, 273] width 555 height 8
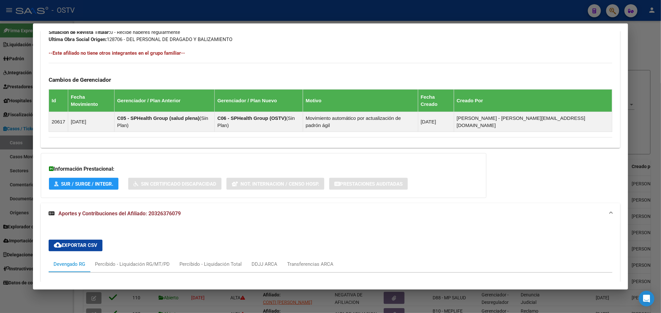
scroll to position [489, 0]
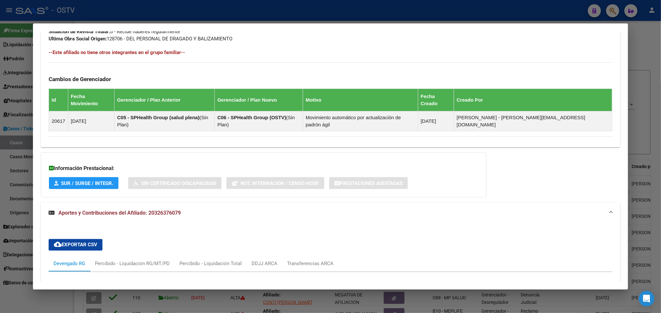
click at [2, 211] on div at bounding box center [330, 156] width 661 height 313
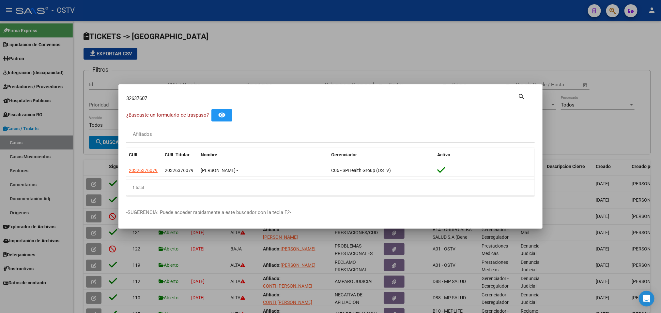
click at [2, 211] on div at bounding box center [330, 156] width 661 height 313
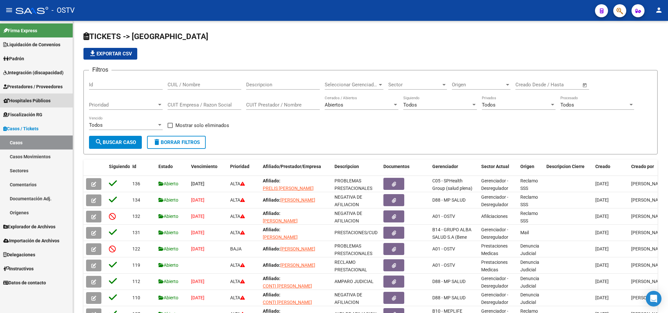
click at [37, 102] on span "Hospitales Públicos" at bounding box center [26, 100] width 47 height 7
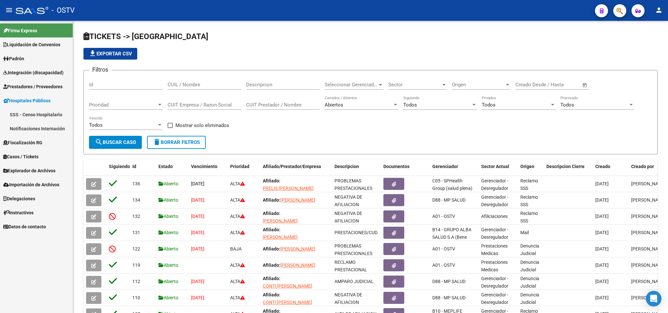
click at [44, 130] on link "Notificaciones Internación" at bounding box center [36, 129] width 73 height 14
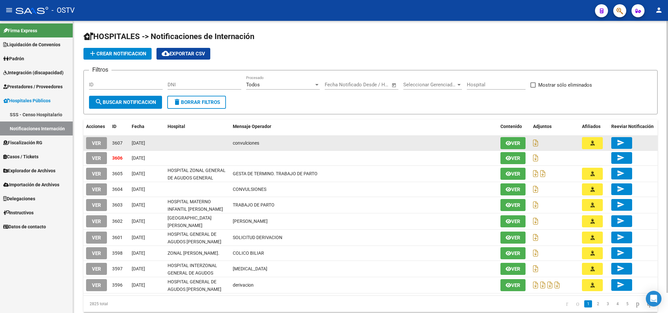
click at [96, 139] on button "VER" at bounding box center [96, 143] width 21 height 12
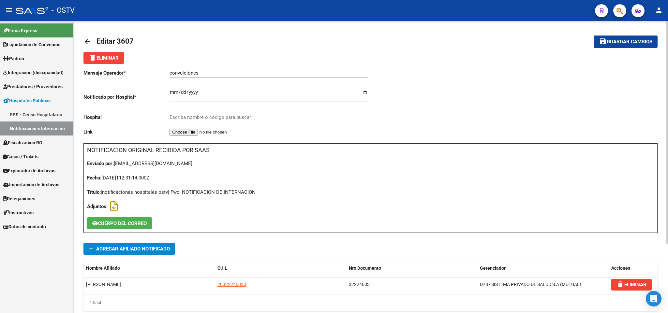
click at [88, 39] on mat-icon "arrow_back" at bounding box center [87, 42] width 8 height 8
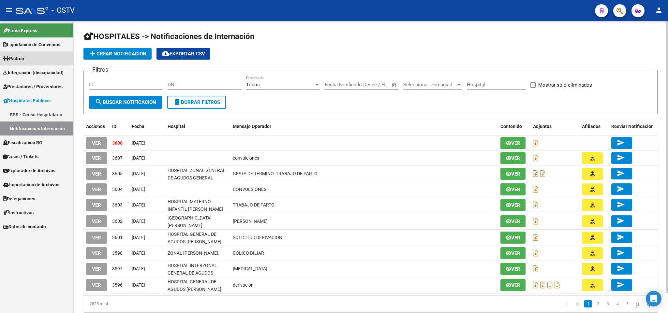
click at [24, 56] on span "Padrón" at bounding box center [13, 58] width 21 height 7
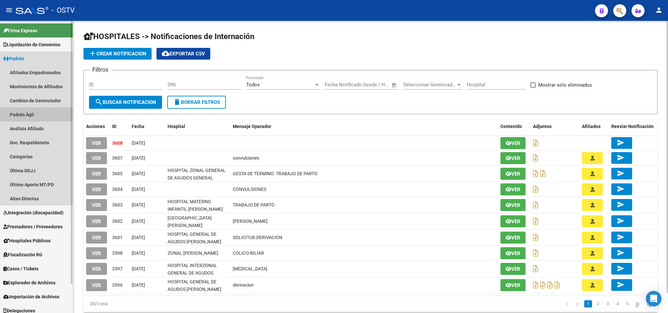
click at [30, 110] on link "Padrón Ágil" at bounding box center [36, 115] width 73 height 14
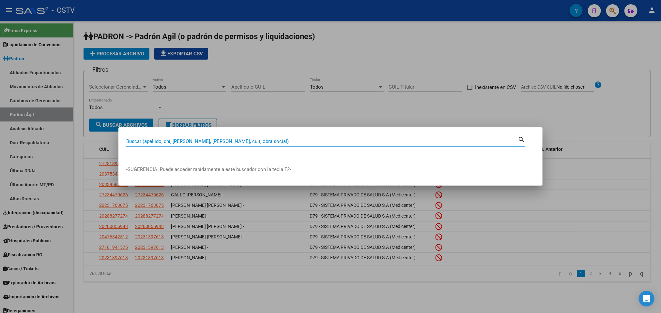
paste input "48638219"
type input "48638219"
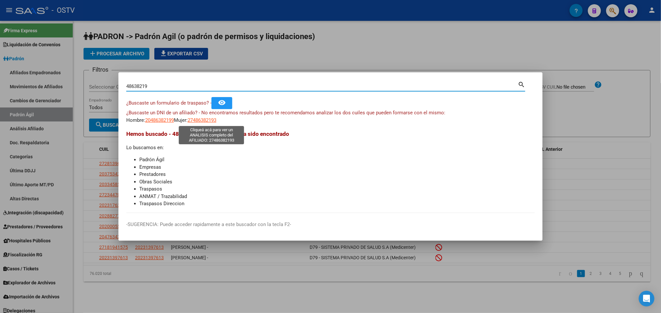
click at [208, 120] on span "27486382193" at bounding box center [201, 120] width 29 height 6
type textarea "27486382193"
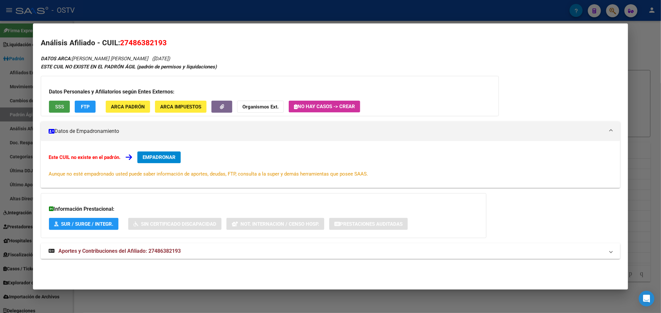
click at [49, 105] on button "SSS" at bounding box center [59, 107] width 21 height 12
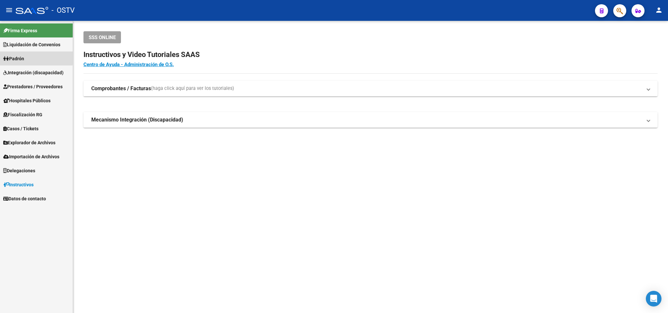
click at [9, 58] on span "Padrón" at bounding box center [13, 58] width 21 height 7
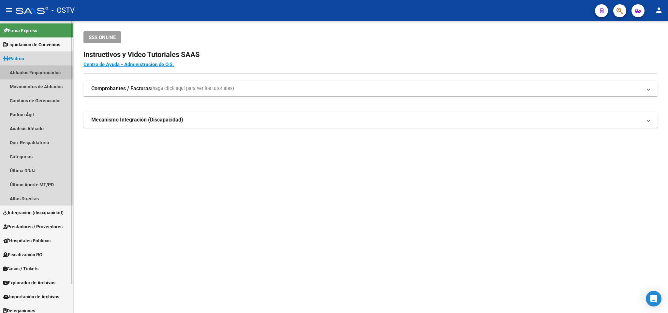
click at [24, 73] on link "Afiliados Empadronados" at bounding box center [36, 73] width 73 height 14
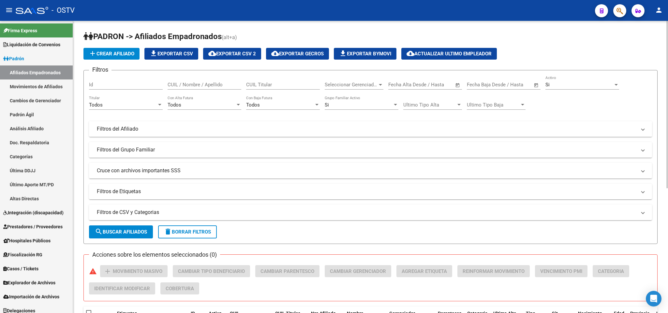
click at [207, 123] on mat-expansion-panel-header "Filtros del Afiliado" at bounding box center [370, 129] width 563 height 16
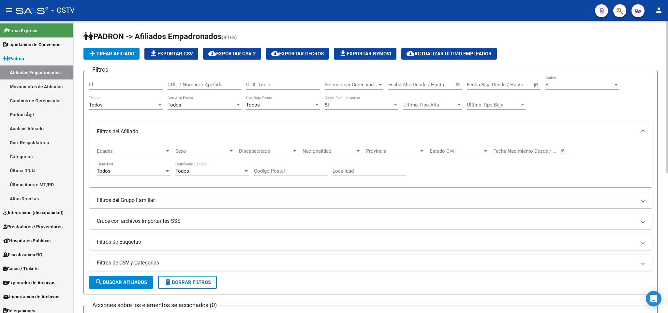
click at [353, 84] on span "Seleccionar Gerenciador" at bounding box center [351, 85] width 53 height 6
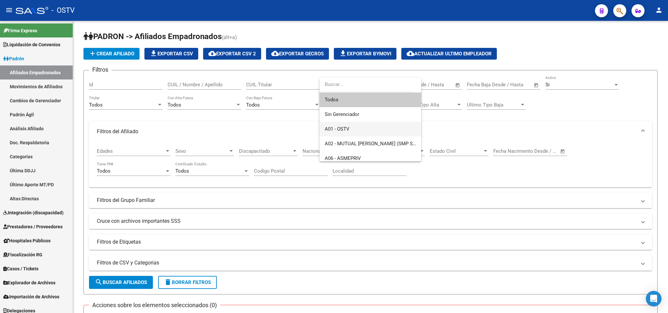
click at [357, 130] on span "A01 - OSTV" at bounding box center [370, 129] width 91 height 15
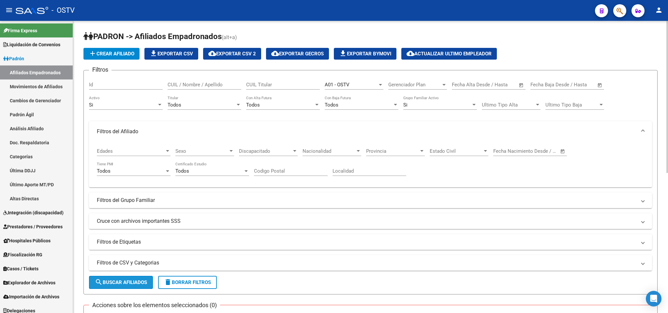
click at [121, 284] on span "search Buscar Afiliados" at bounding box center [121, 283] width 52 height 6
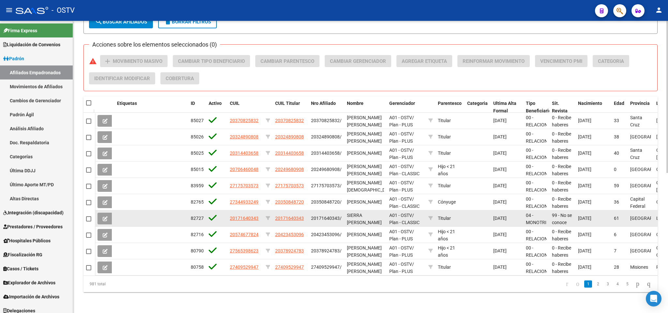
scroll to position [268, 0]
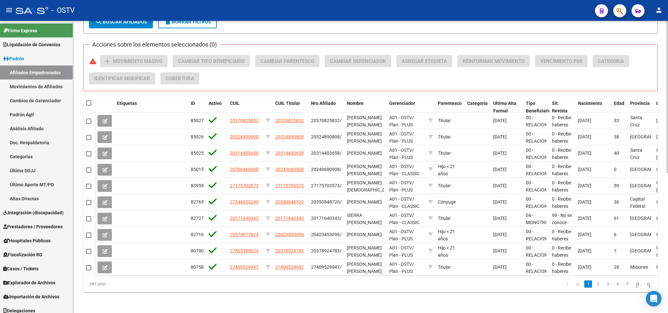
drag, startPoint x: 109, startPoint y: 289, endPoint x: 76, endPoint y: 293, distance: 33.2
click at [76, 293] on div "[PERSON_NAME] -> Afiliados Empadronados (alt+a) add Crear Afiliado file_downloa…" at bounding box center [370, 36] width 595 height 553
click at [148, 283] on div "981 total" at bounding box center [140, 284] width 114 height 16
click at [142, 281] on div "981 total" at bounding box center [140, 284] width 114 height 16
click at [136, 282] on div "981 total" at bounding box center [140, 284] width 114 height 16
